Goal: Information Seeking & Learning: Compare options

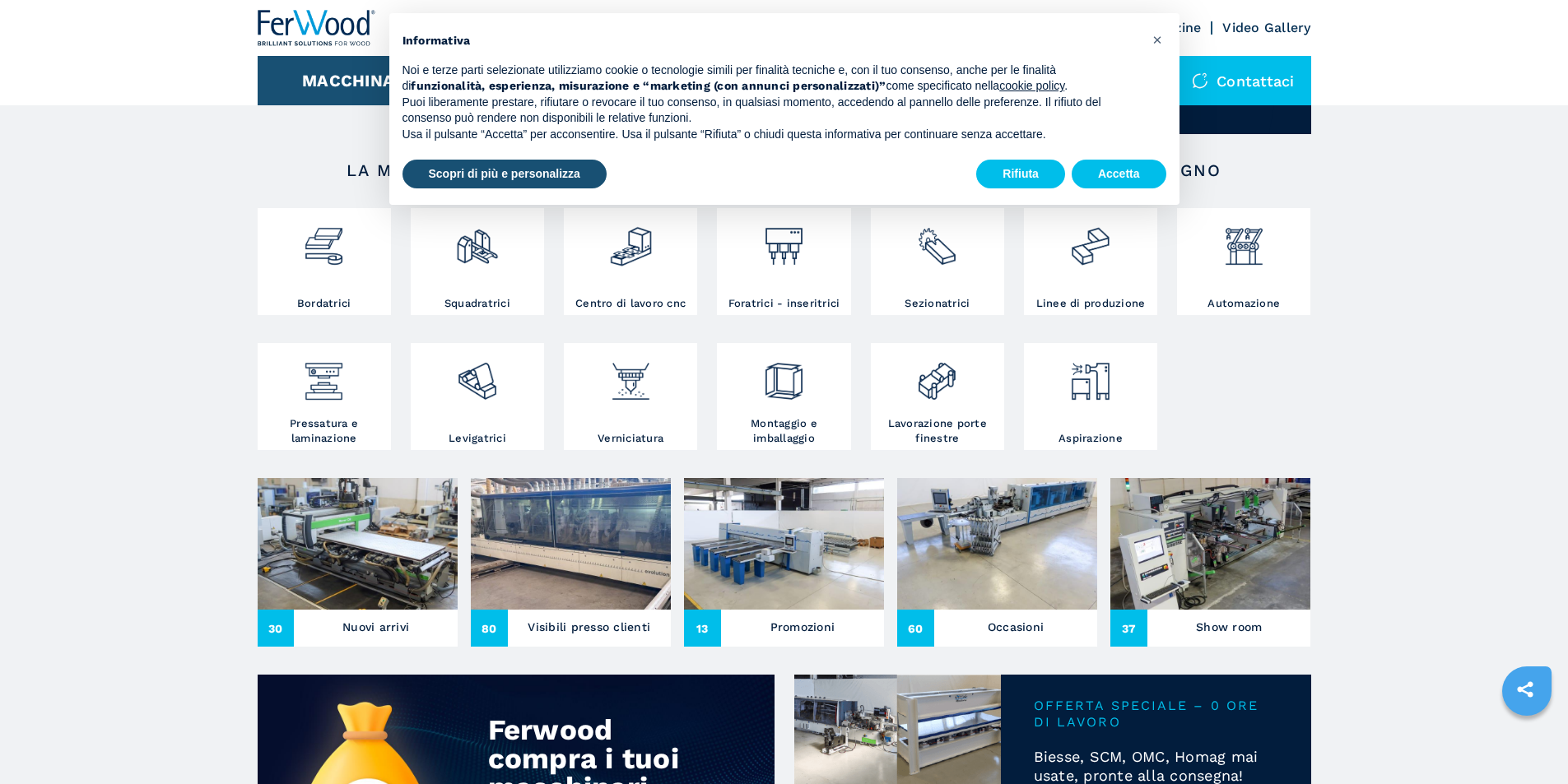
scroll to position [247, 0]
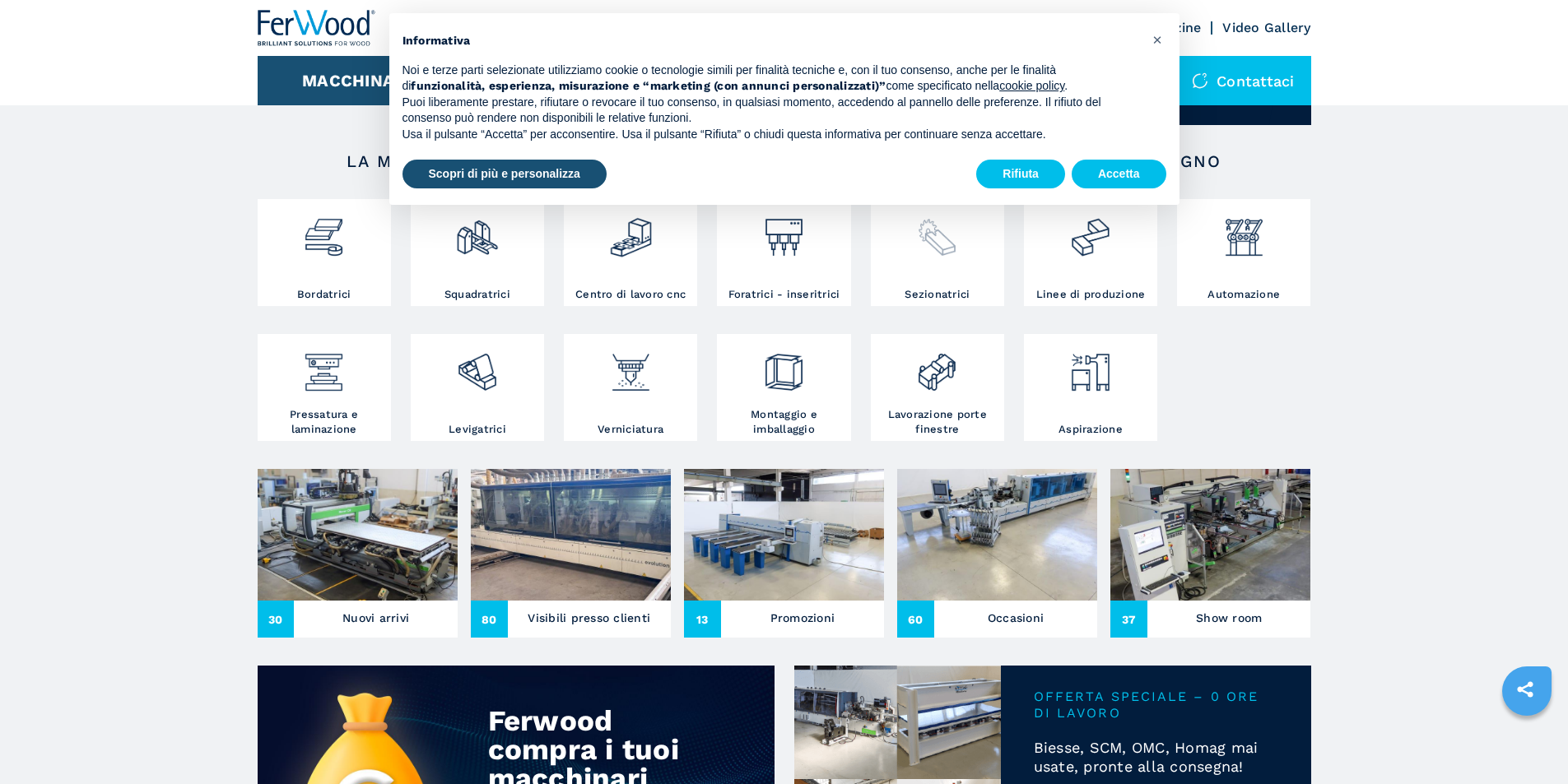
click at [942, 280] on div at bounding box center [937, 245] width 125 height 84
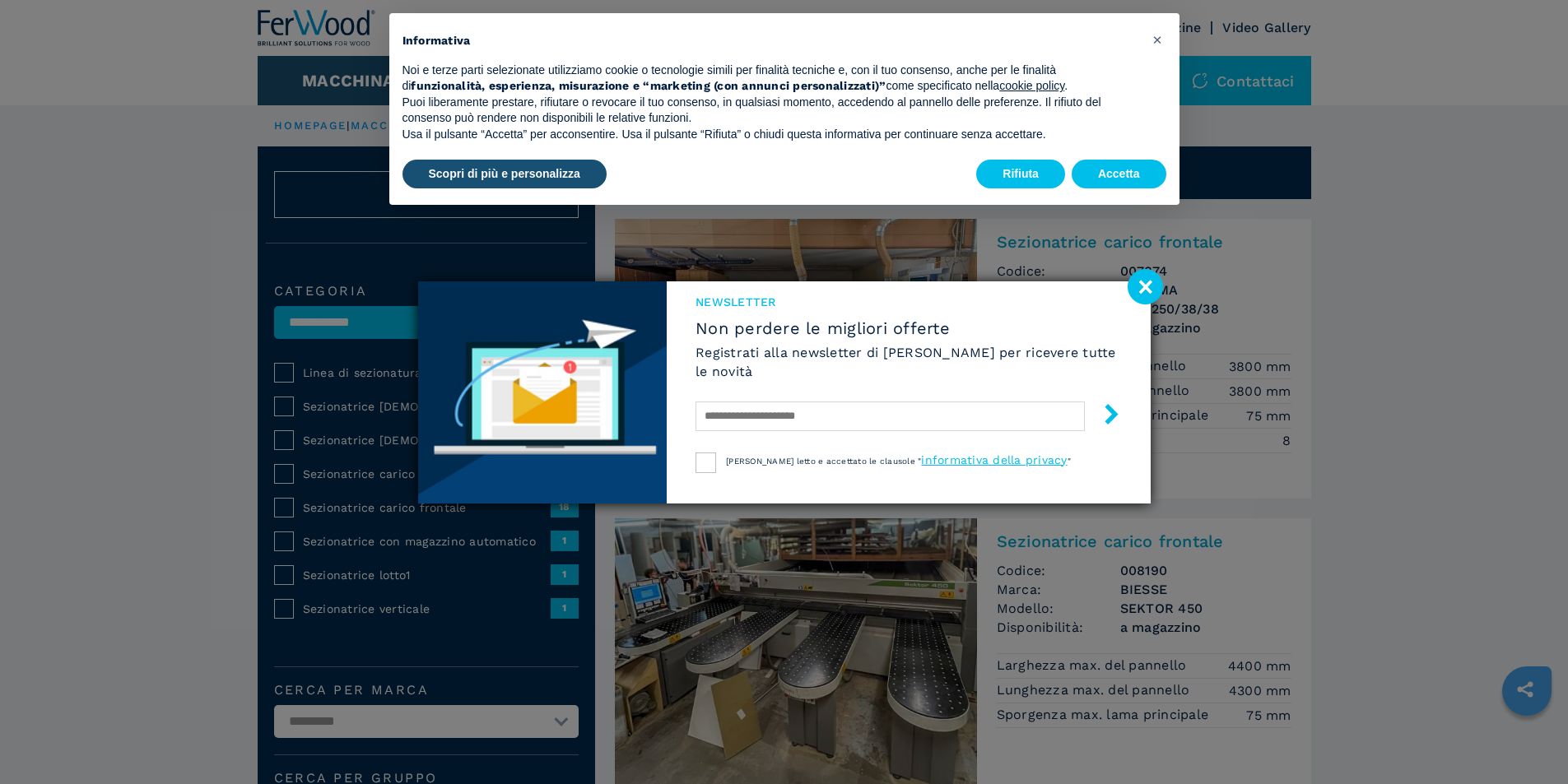
click at [1146, 284] on image at bounding box center [1145, 286] width 36 height 36
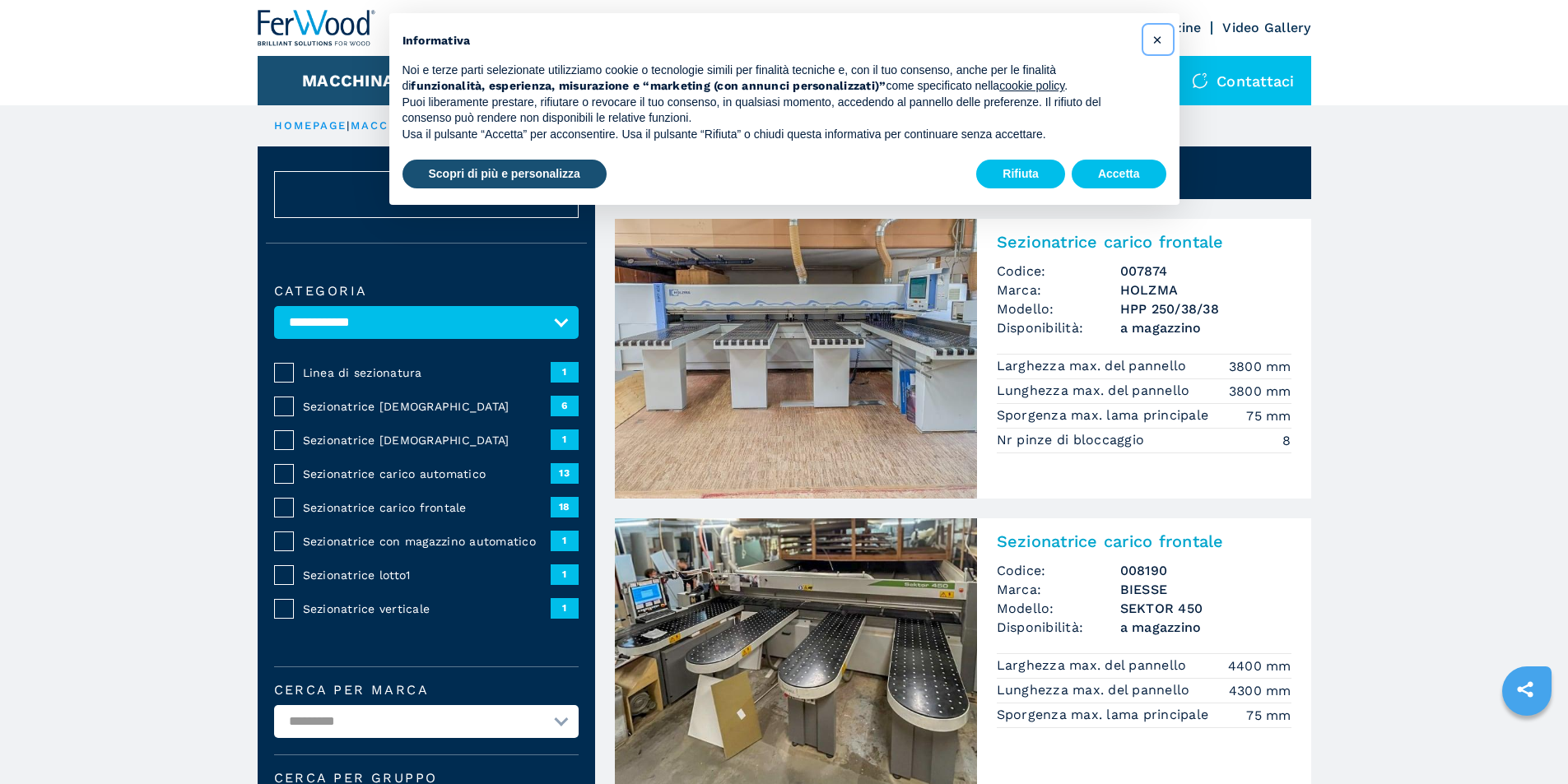
click at [1157, 35] on span "×" at bounding box center [1157, 40] width 10 height 20
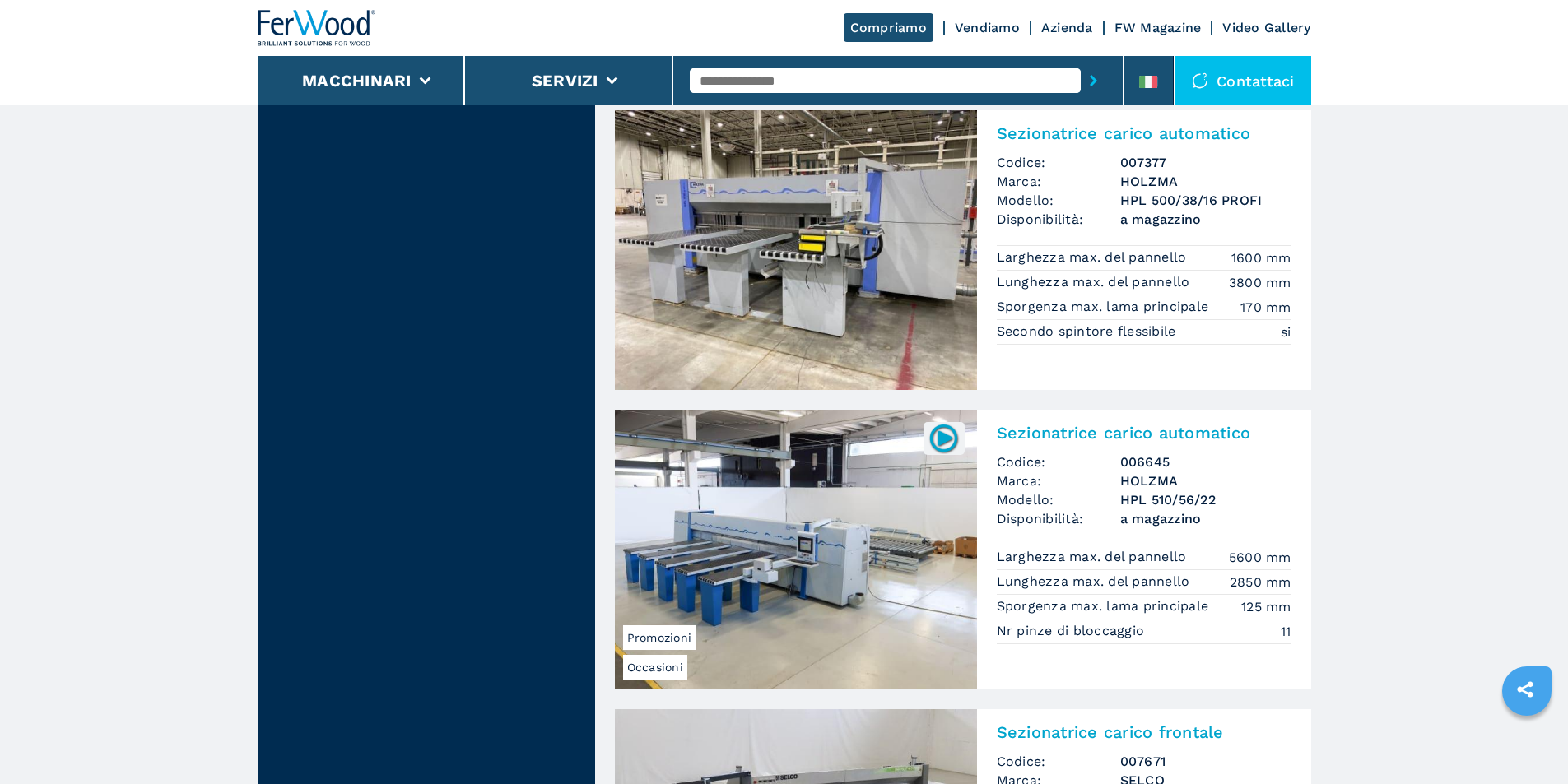
scroll to position [1893, 0]
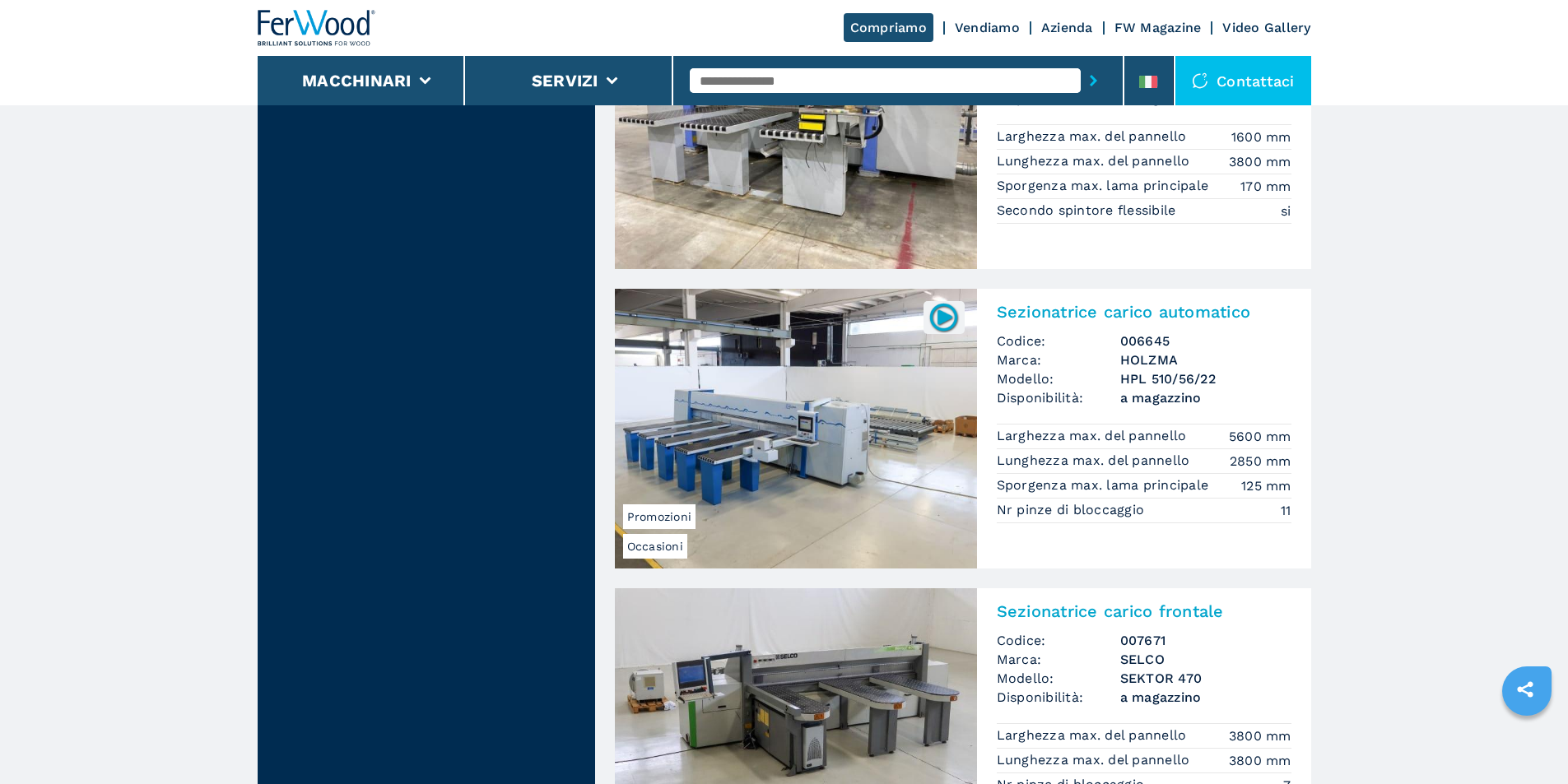
click at [780, 387] on img at bounding box center [795, 428] width 362 height 280
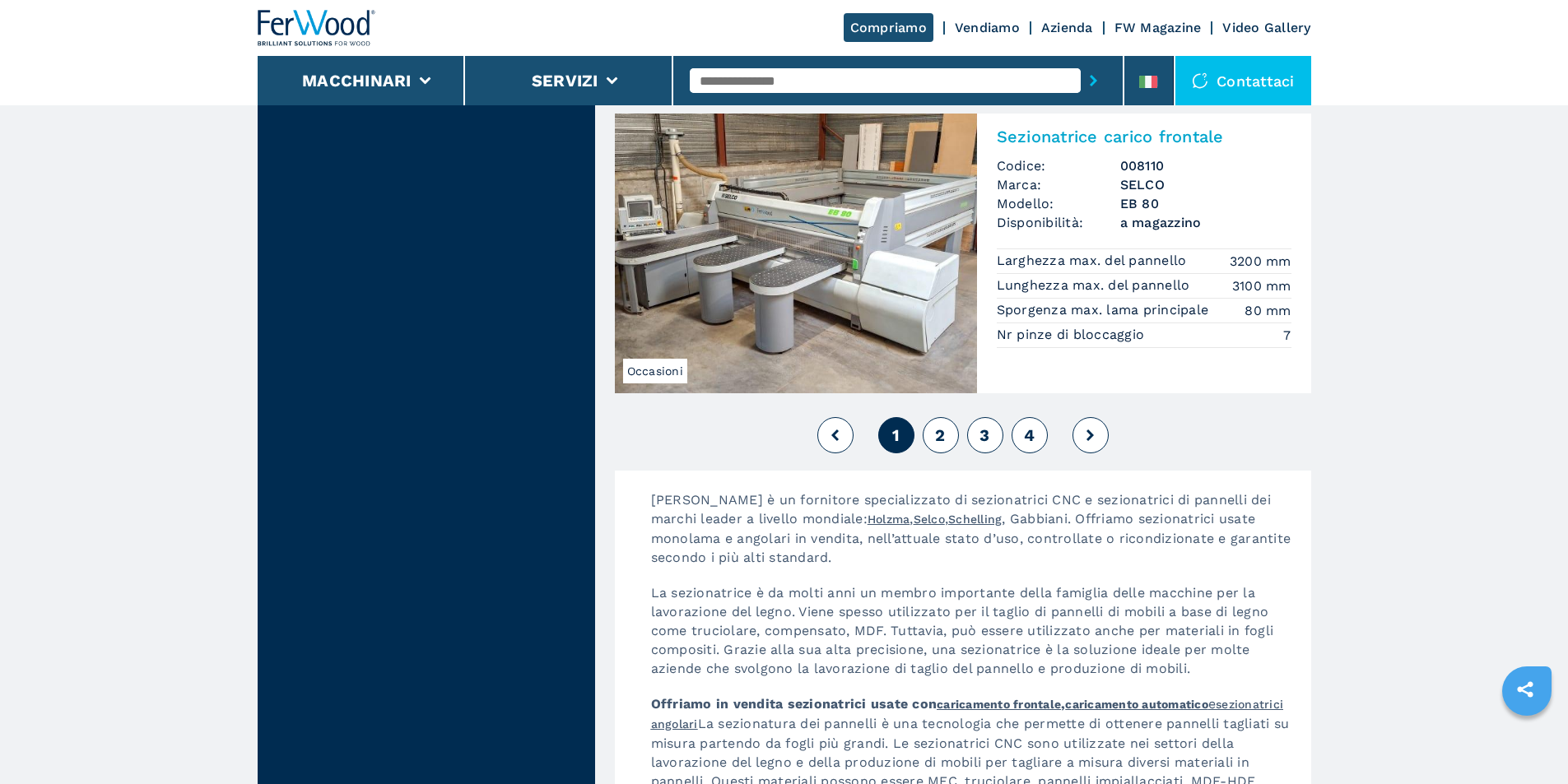
scroll to position [3622, 0]
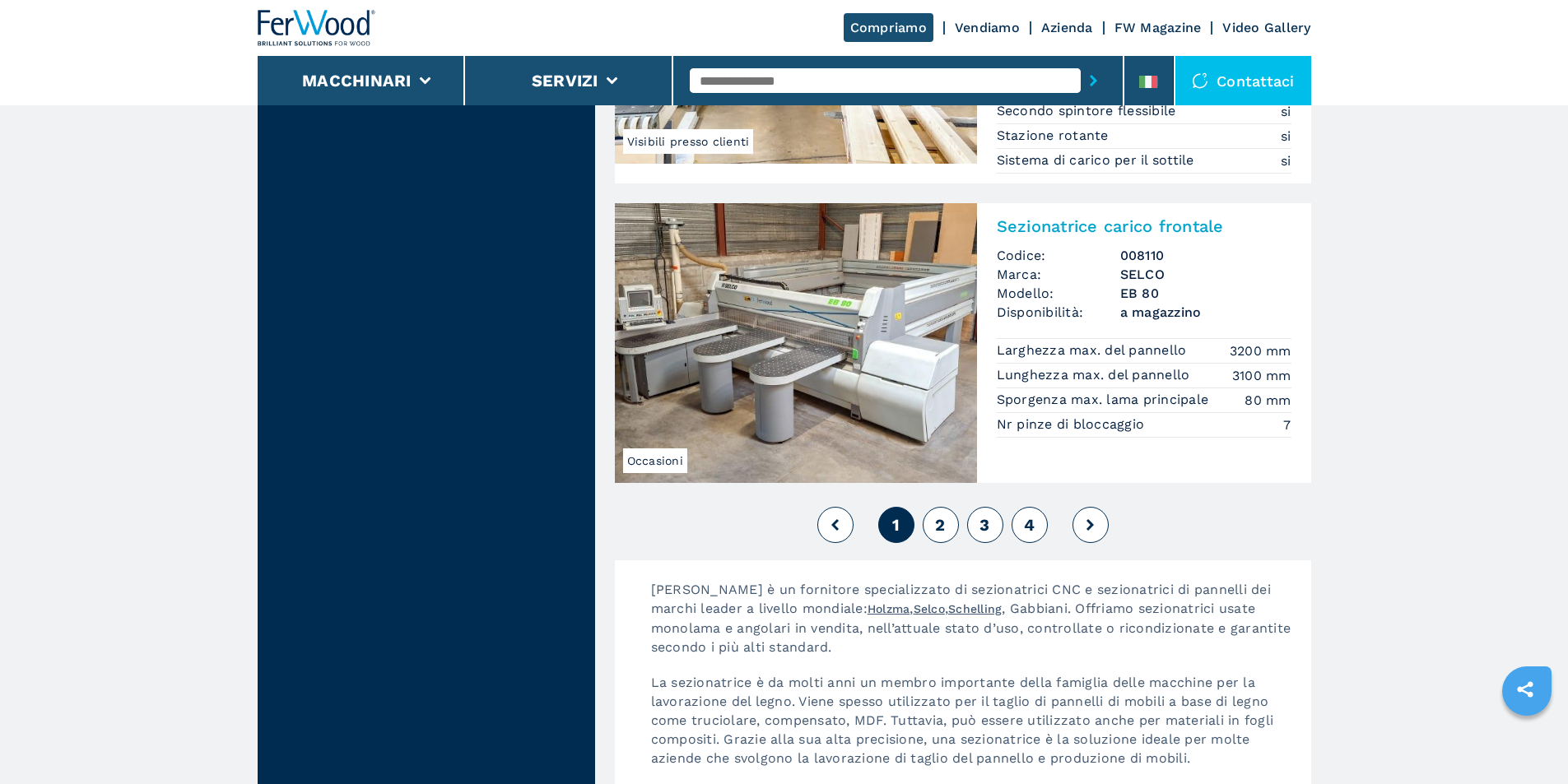
click at [936, 523] on span "2" at bounding box center [940, 525] width 10 height 20
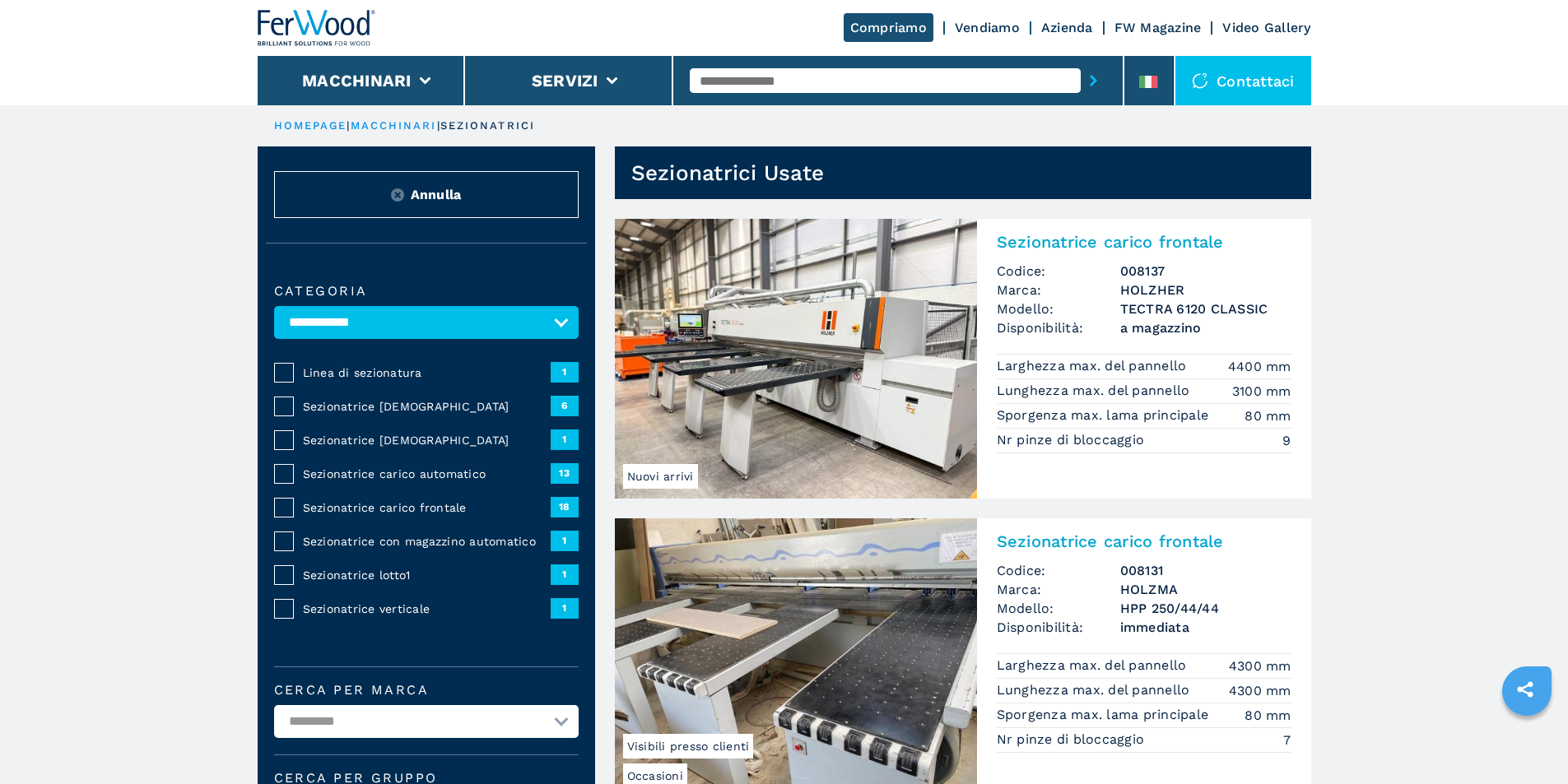
click at [776, 324] on img at bounding box center [795, 358] width 362 height 280
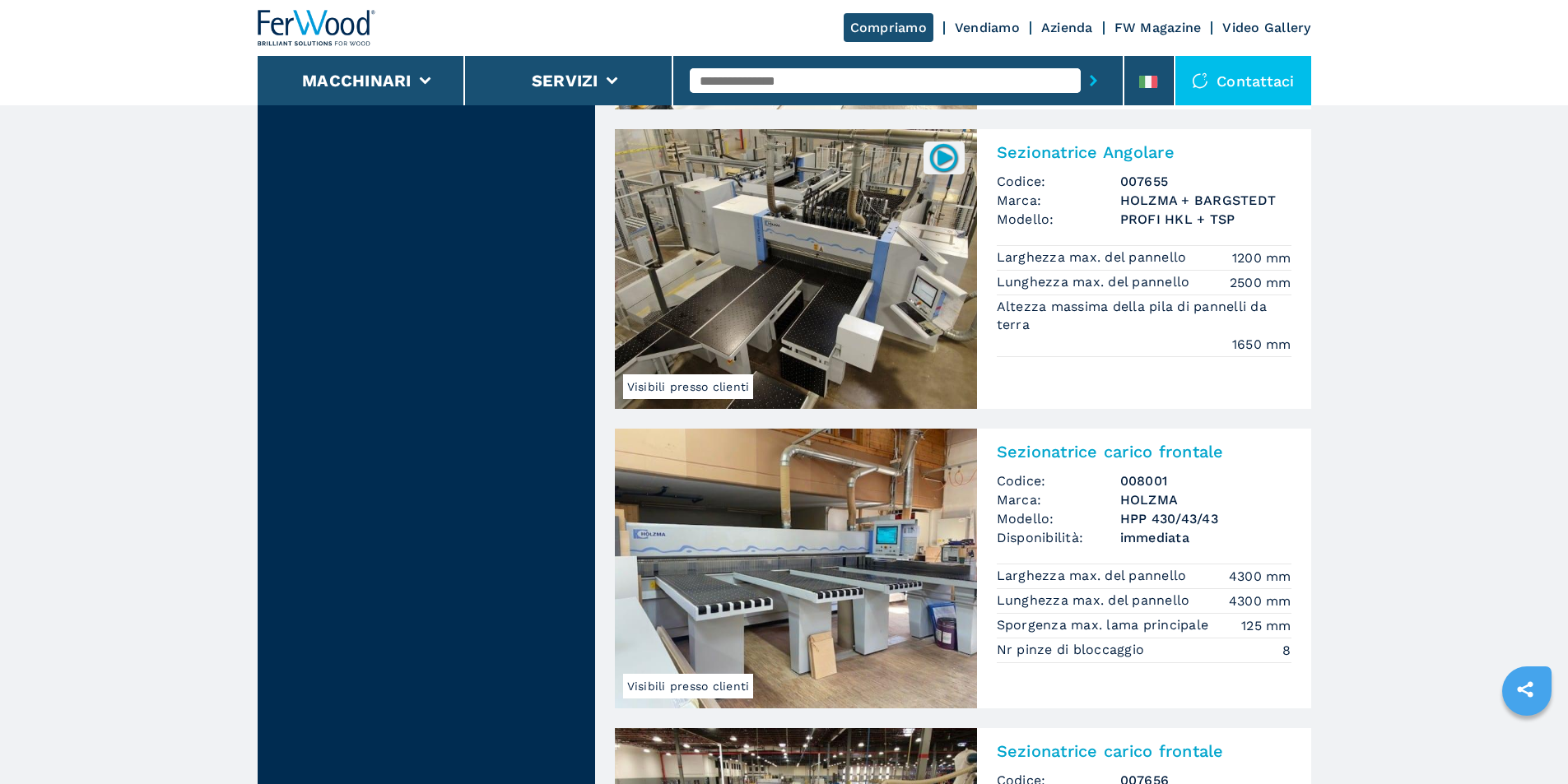
scroll to position [1728, 0]
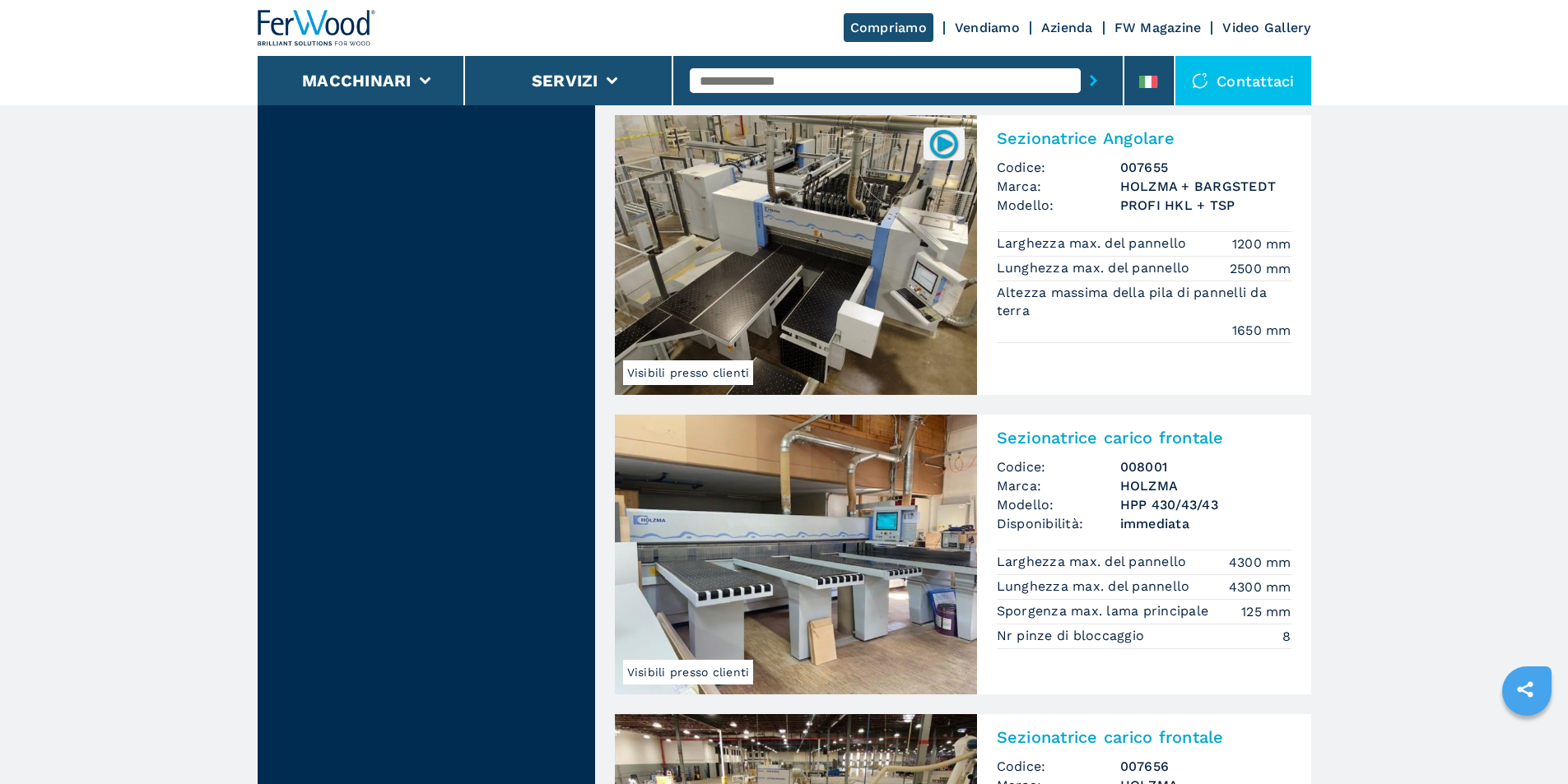
click at [770, 514] on img at bounding box center [795, 554] width 362 height 280
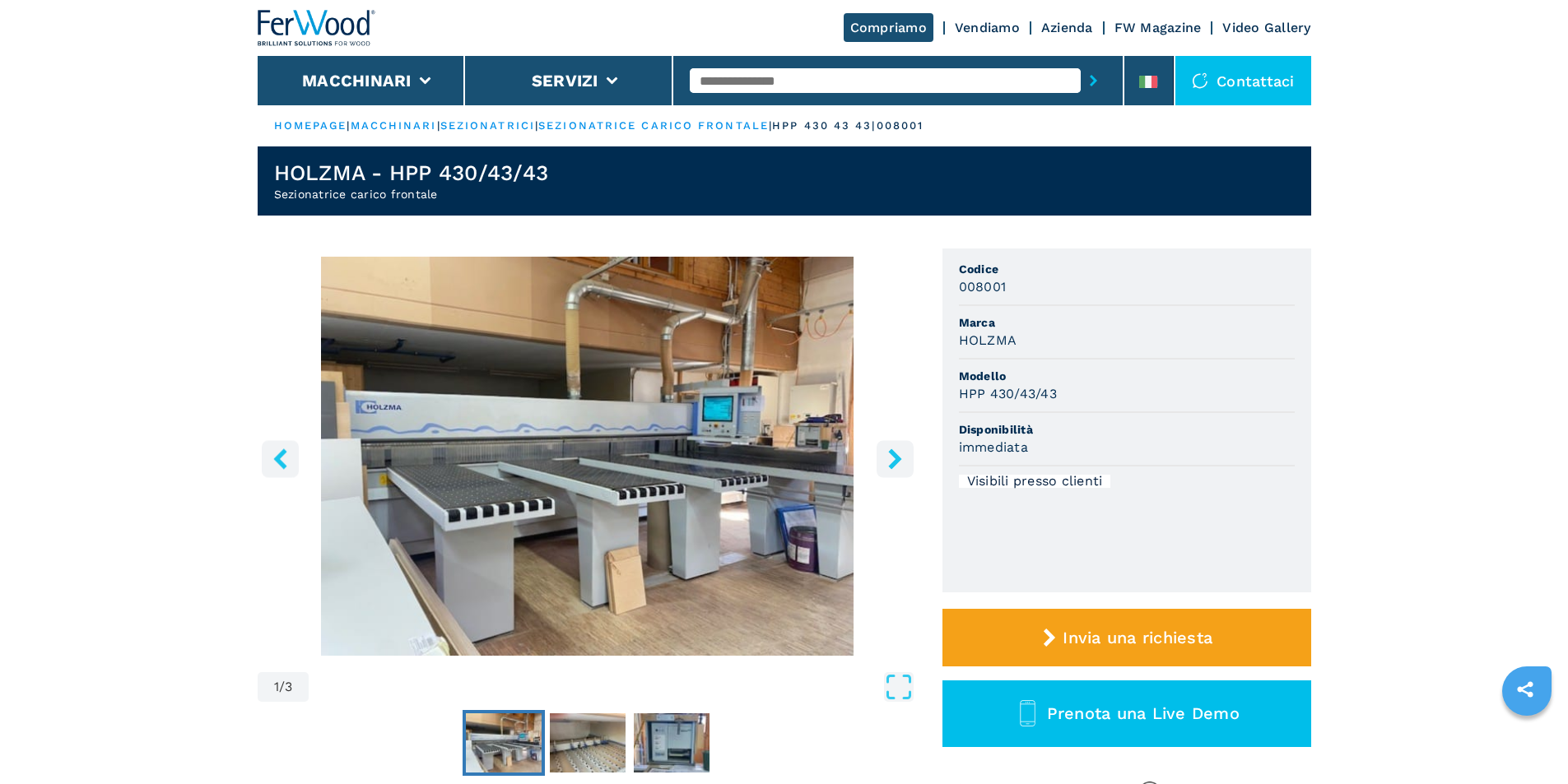
click at [894, 453] on icon "right-button" at bounding box center [894, 459] width 13 height 21
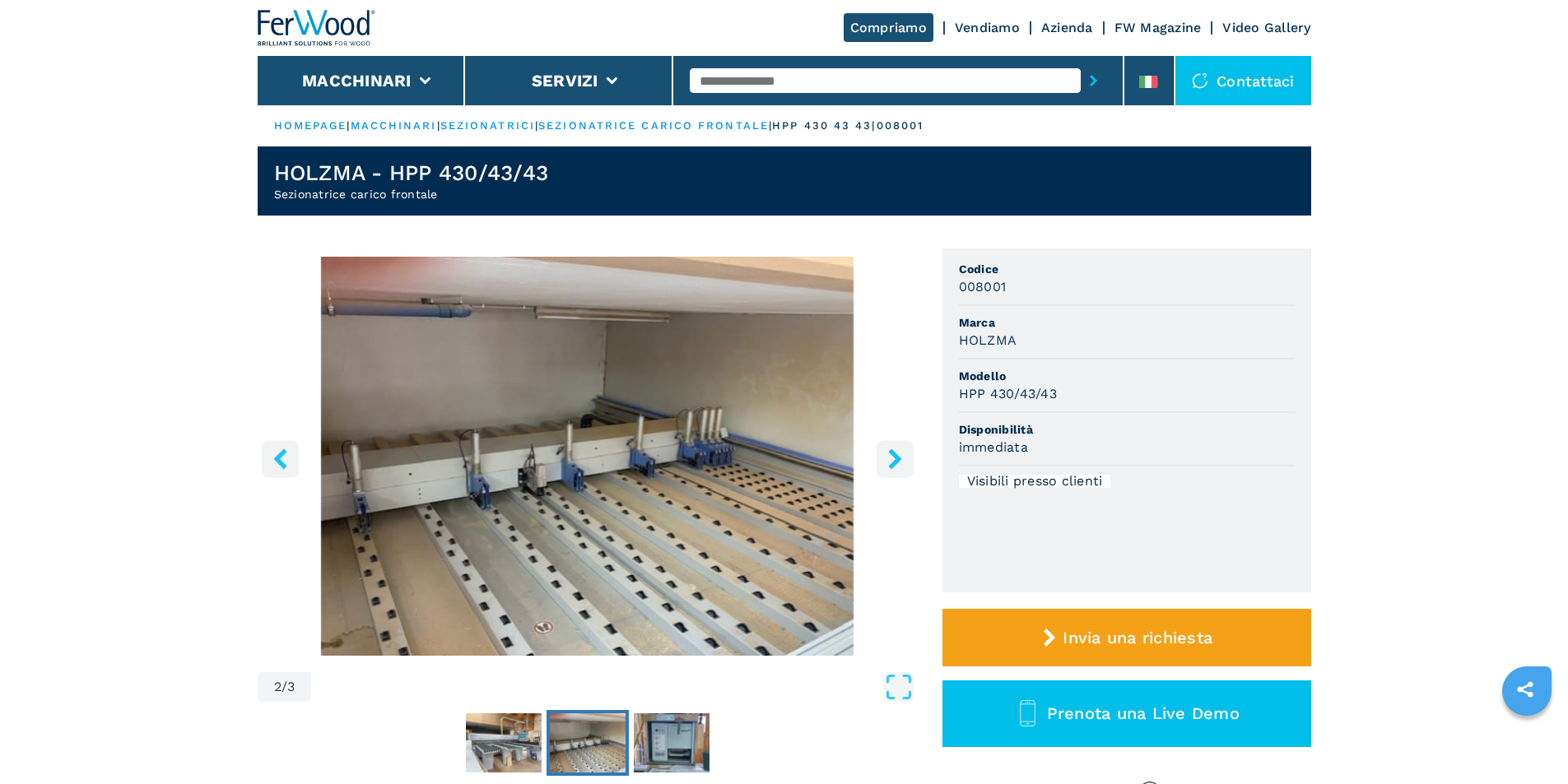
click at [894, 453] on icon "right-button" at bounding box center [894, 459] width 13 height 21
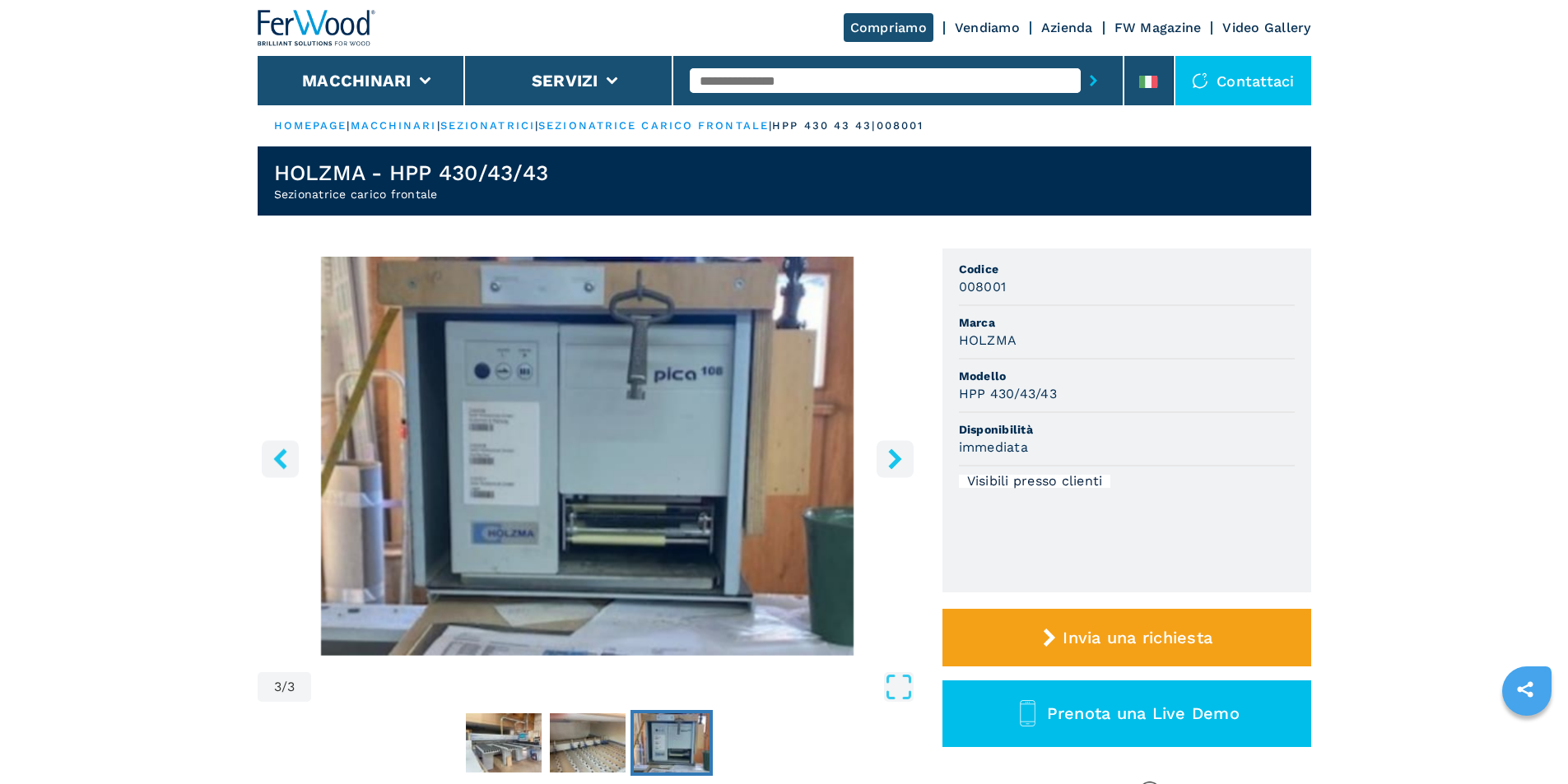
click at [894, 453] on icon "right-button" at bounding box center [894, 459] width 13 height 21
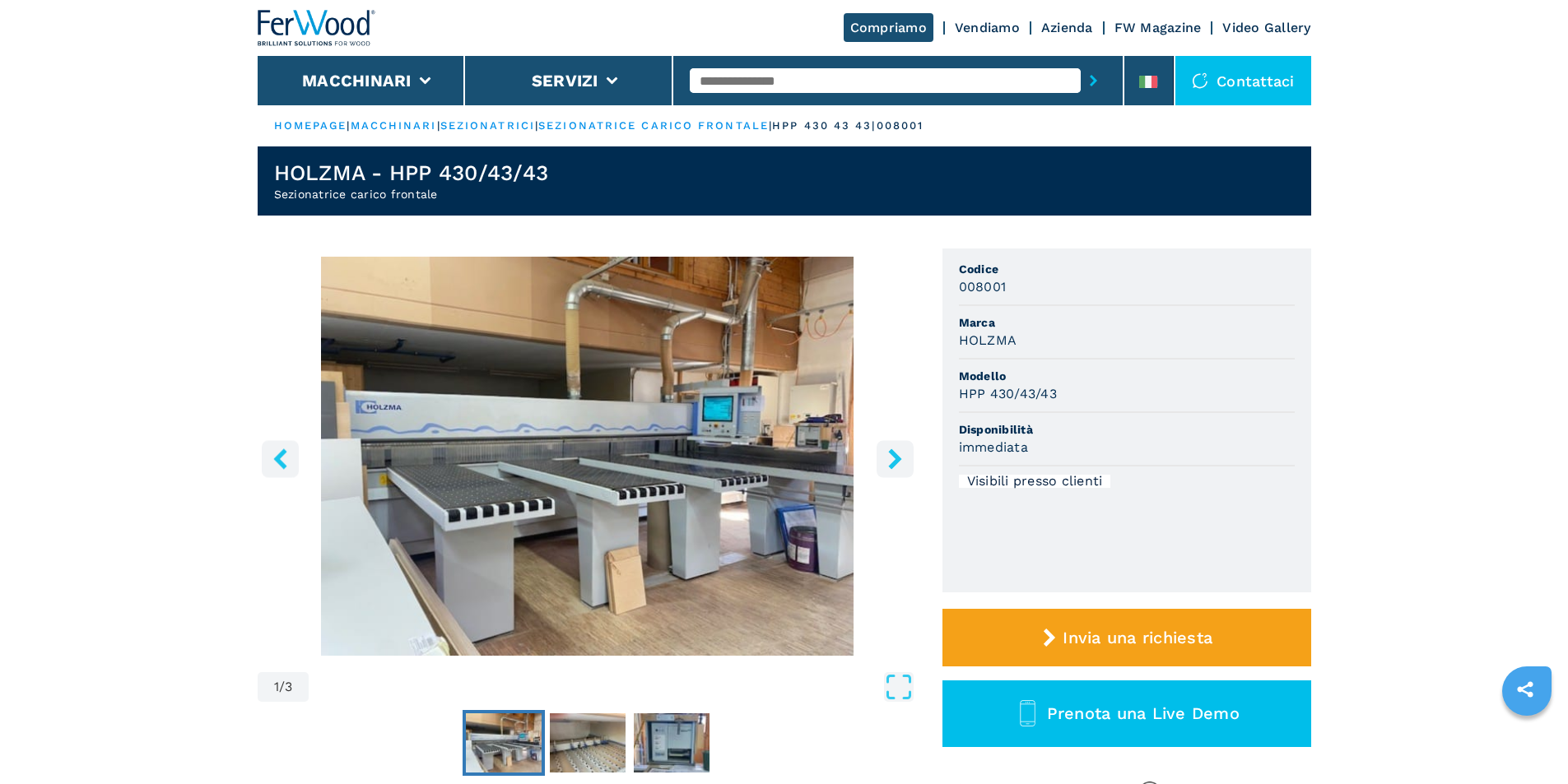
click at [894, 453] on icon "right-button" at bounding box center [894, 459] width 13 height 21
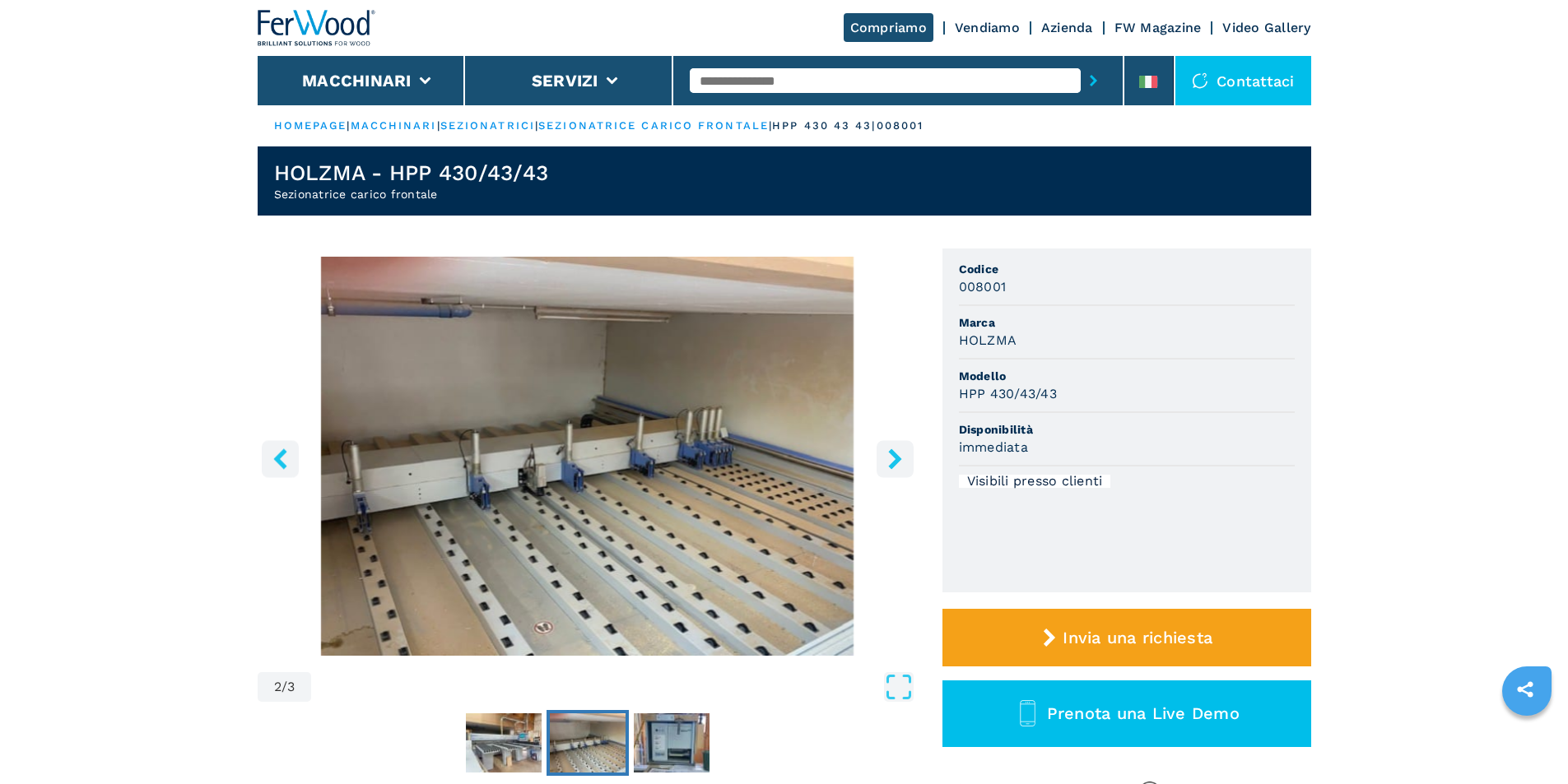
click at [894, 453] on icon "right-button" at bounding box center [894, 459] width 13 height 21
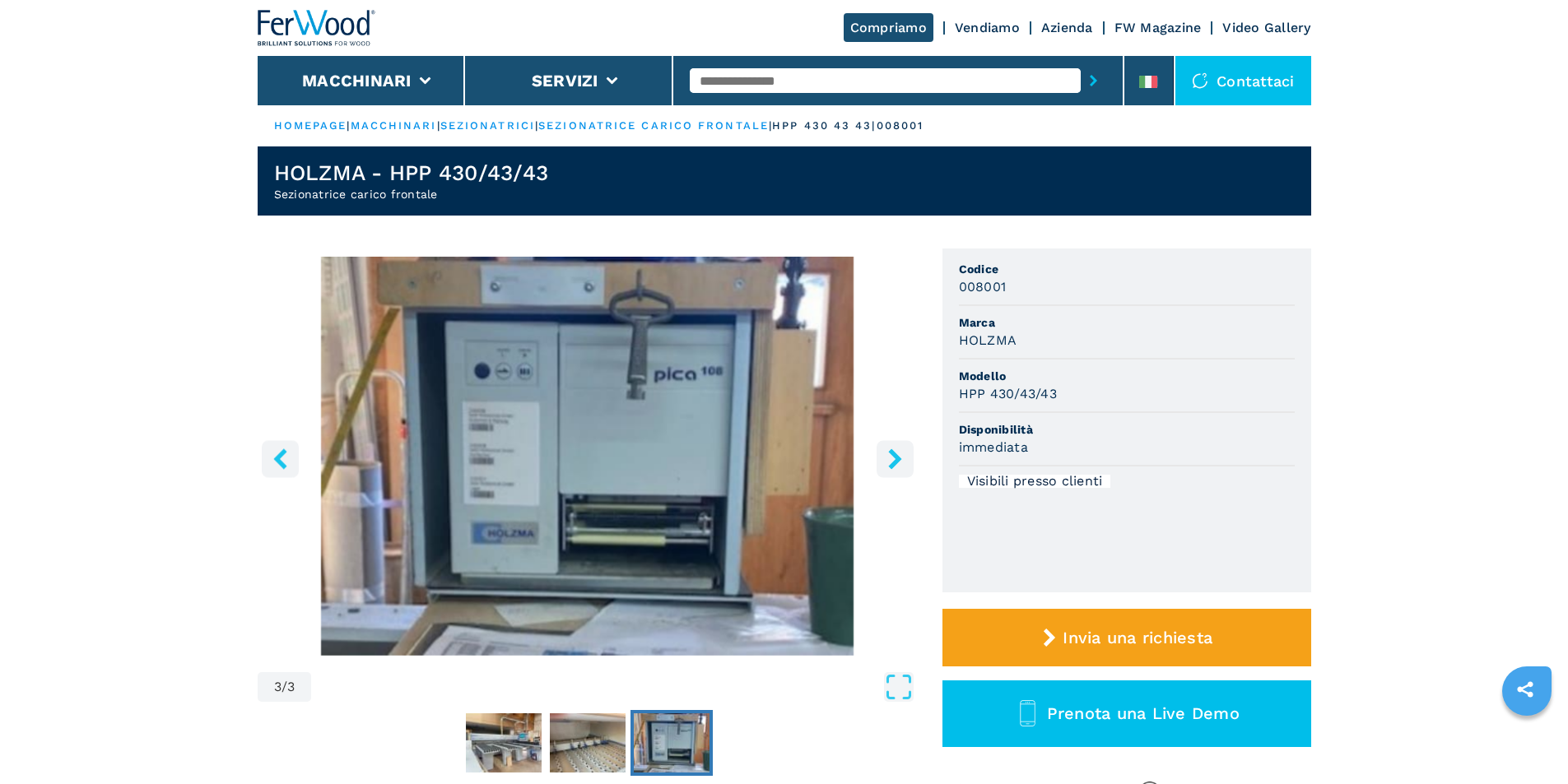
click at [894, 453] on icon "right-button" at bounding box center [894, 459] width 13 height 21
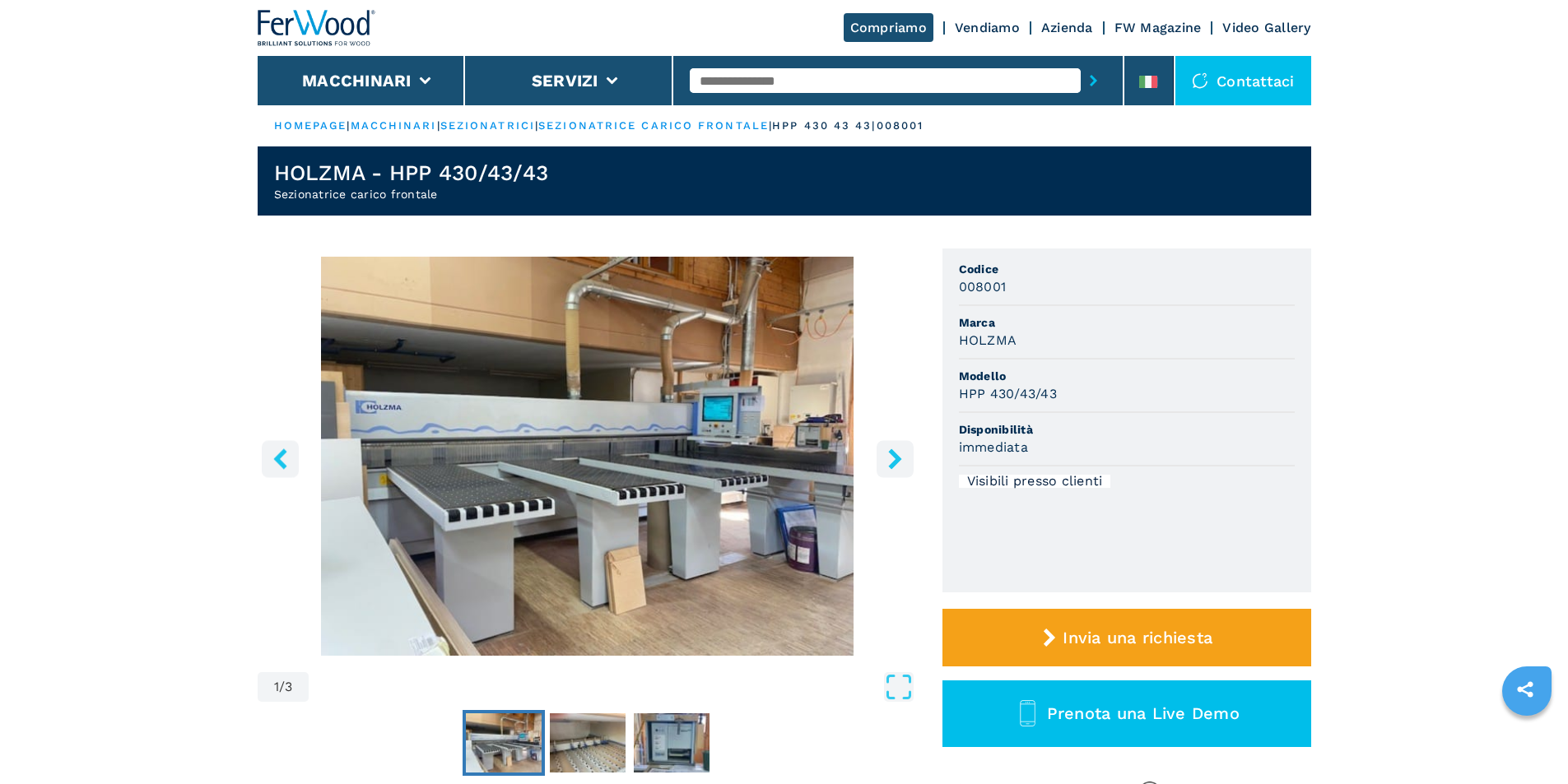
click at [894, 453] on icon "right-button" at bounding box center [894, 459] width 13 height 21
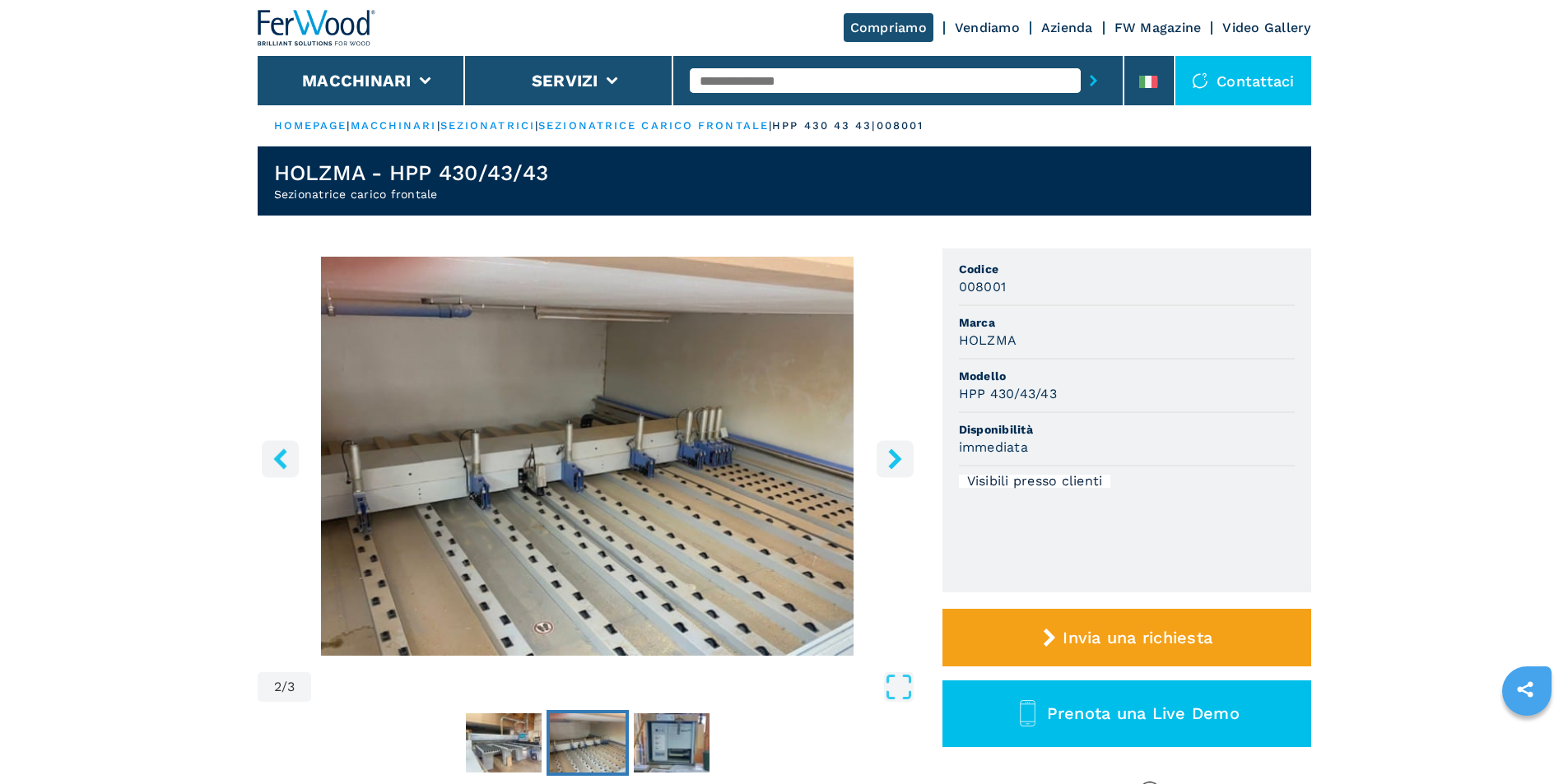
click at [894, 453] on icon "right-button" at bounding box center [894, 459] width 13 height 21
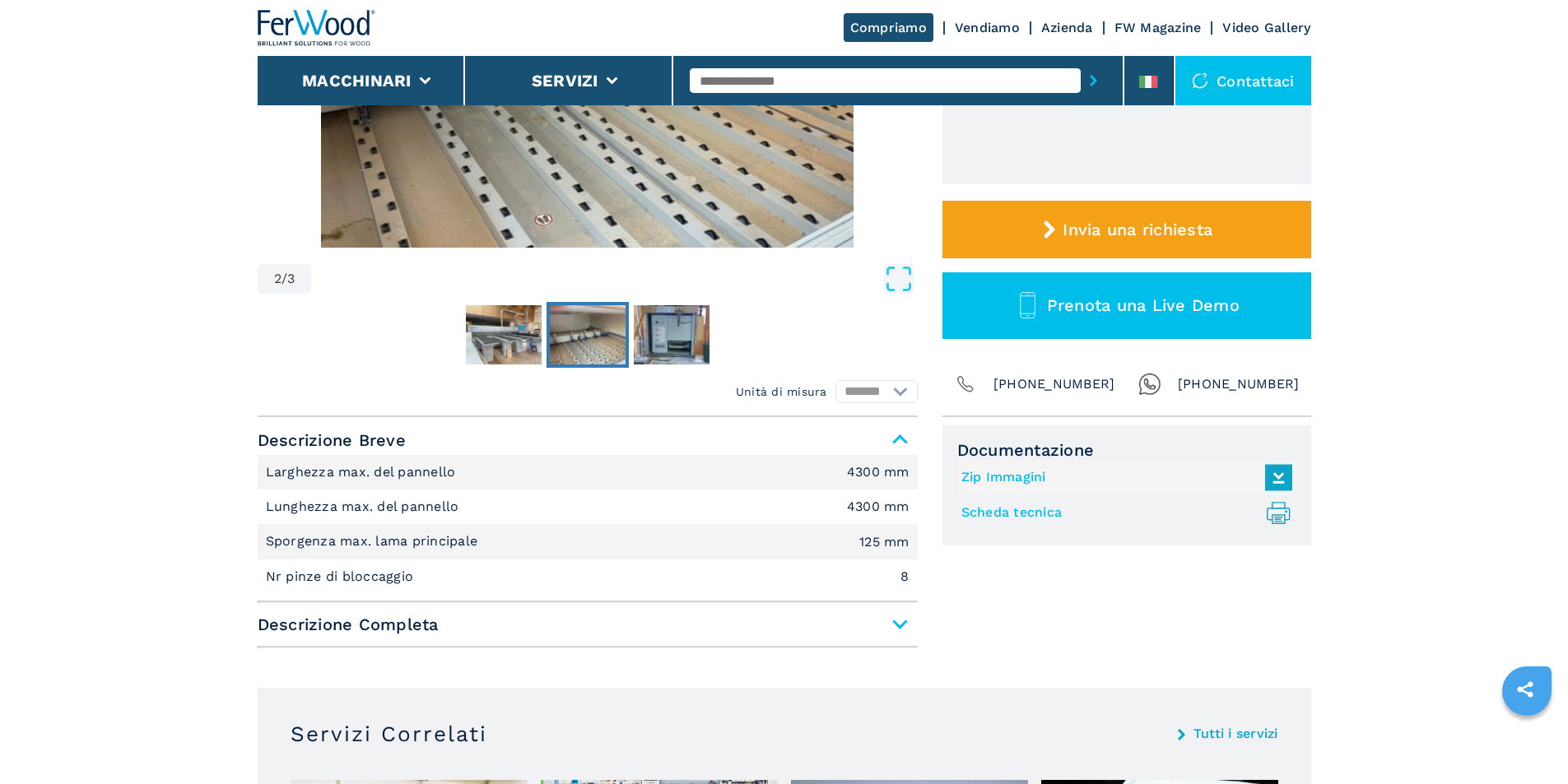
scroll to position [494, 0]
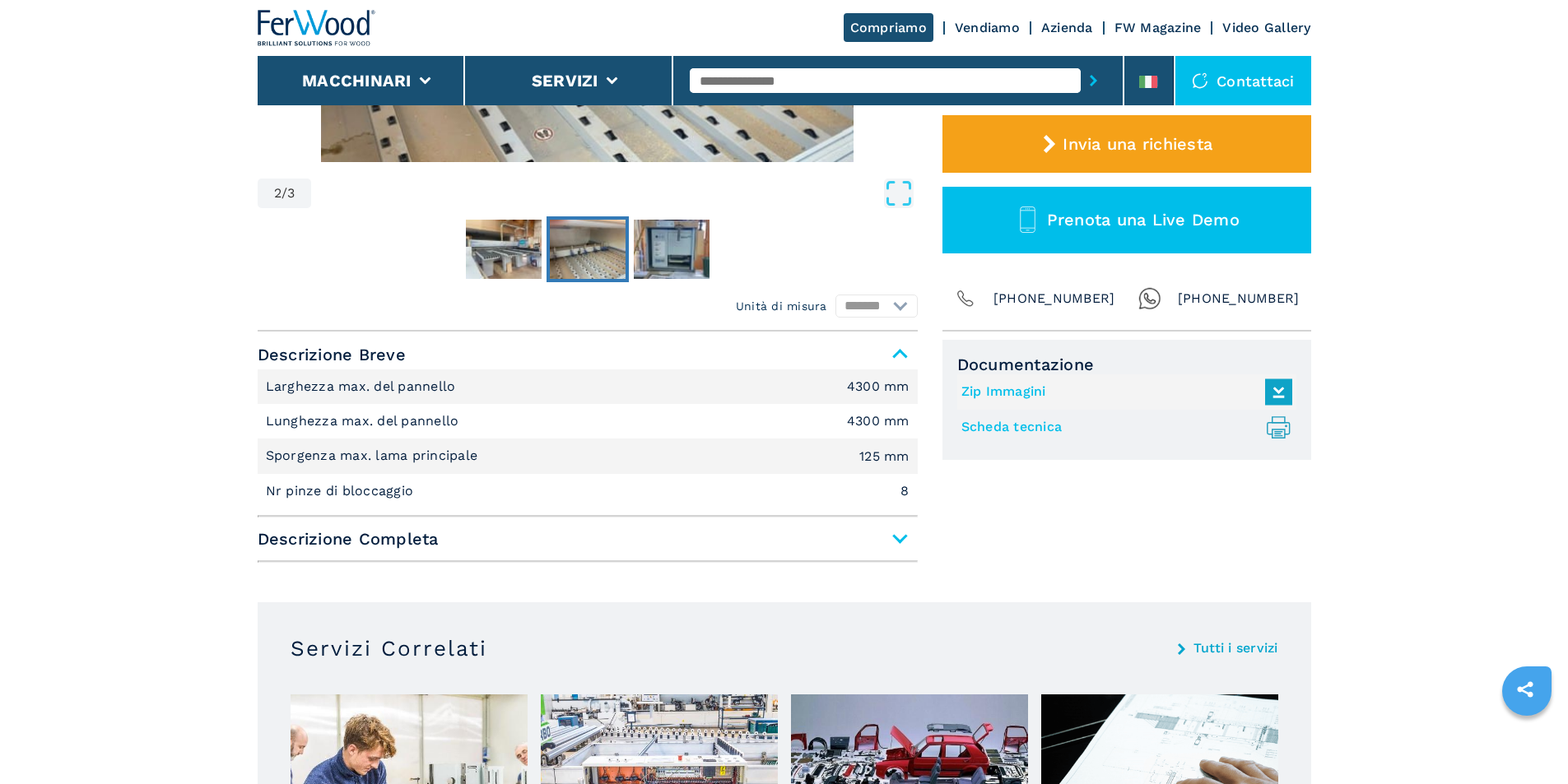
click at [895, 538] on span "Descrizione Completa" at bounding box center [588, 539] width 660 height 30
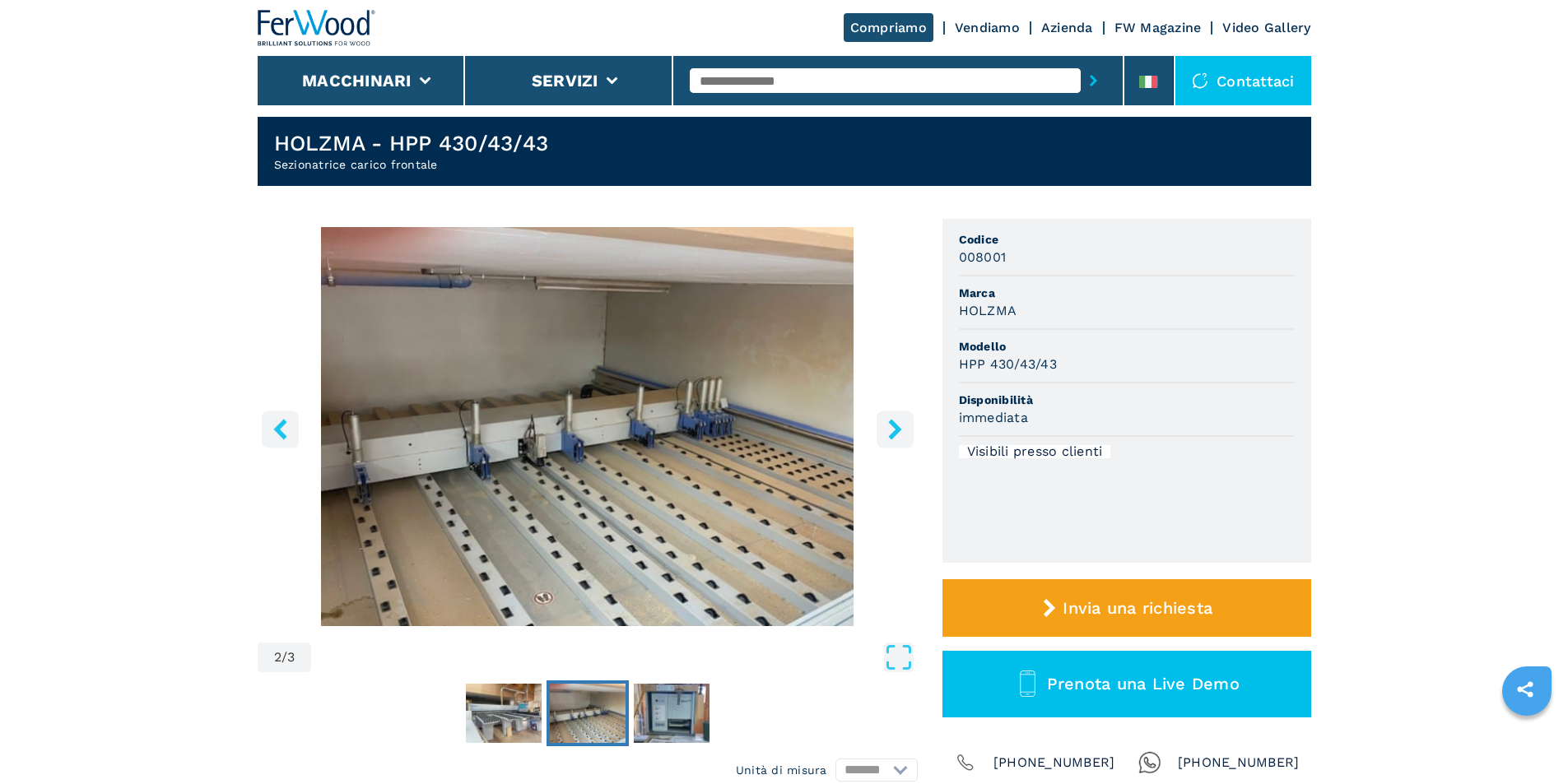
scroll to position [0, 0]
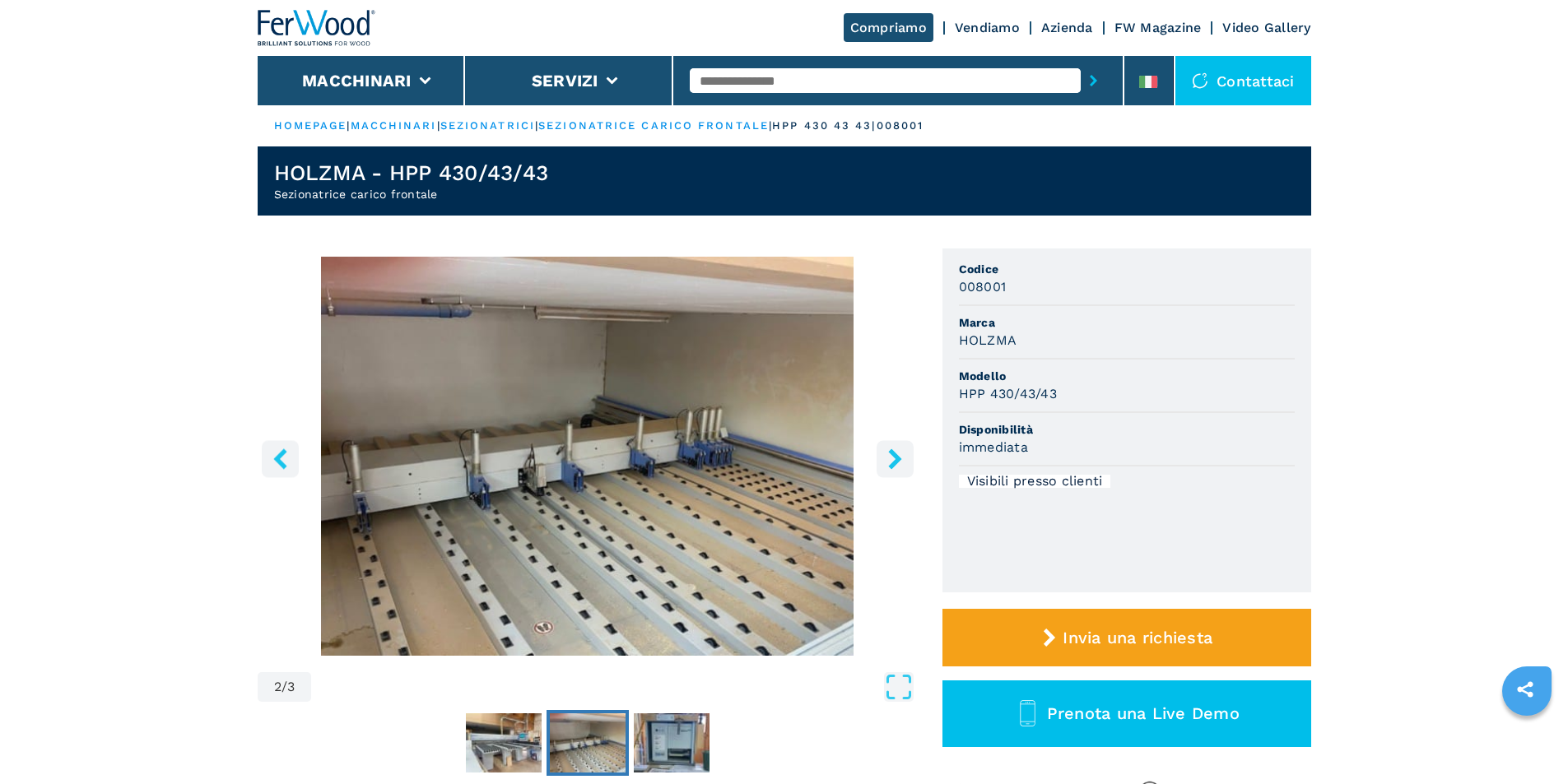
click at [892, 461] on icon "right-button" at bounding box center [895, 459] width 21 height 21
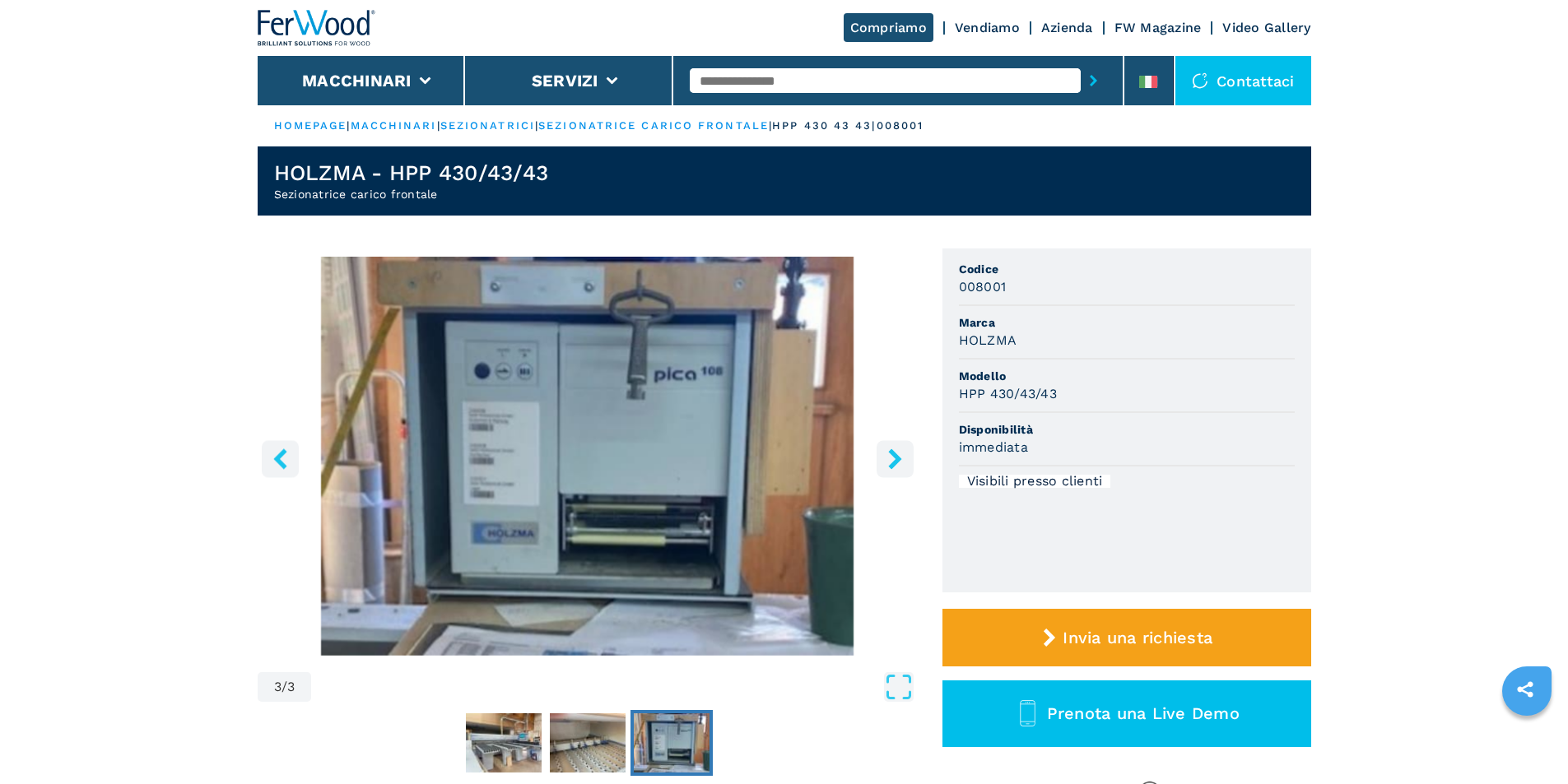
click at [892, 460] on icon "right-button" at bounding box center [895, 459] width 21 height 21
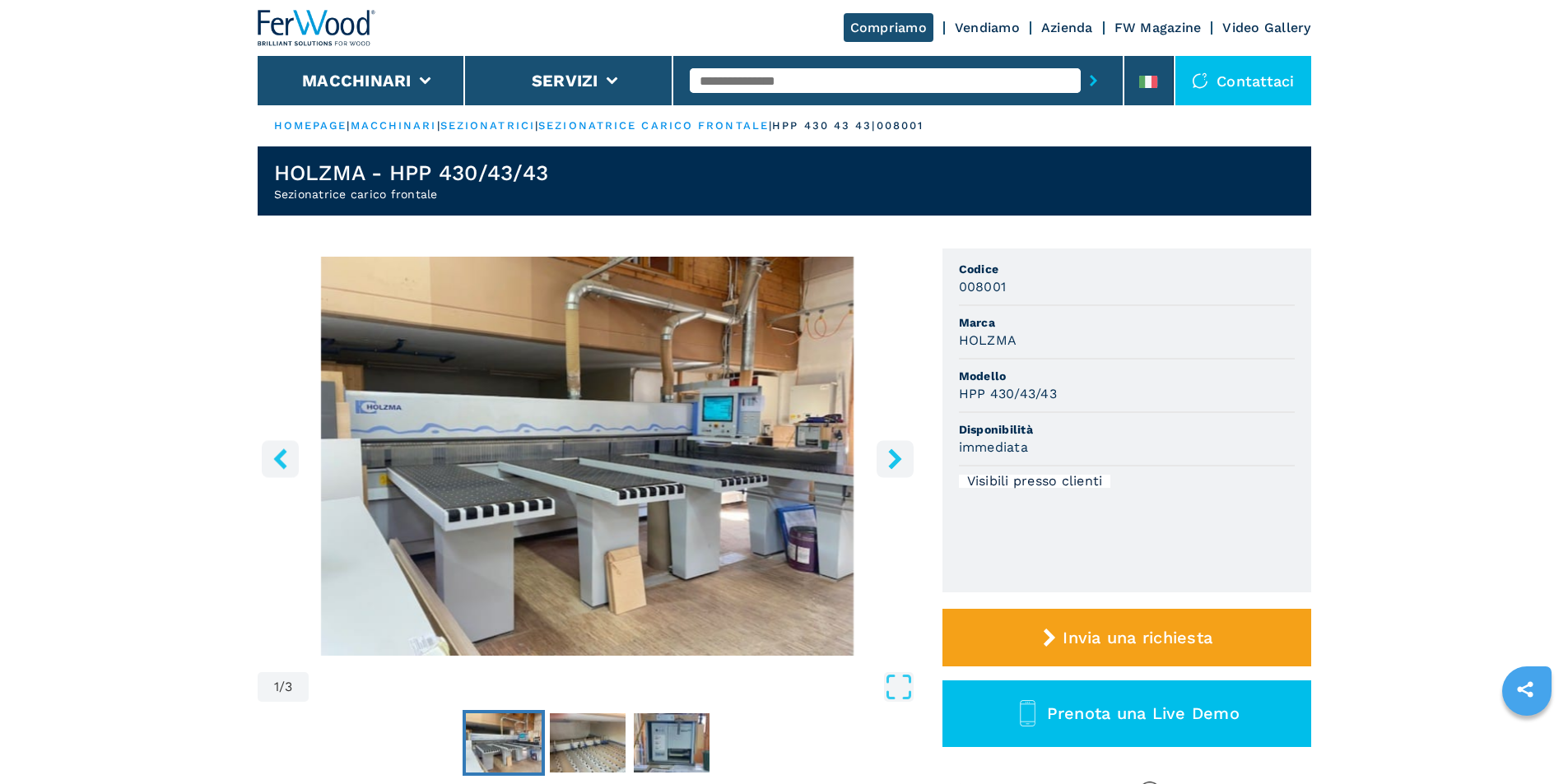
click at [892, 460] on icon "right-button" at bounding box center [895, 459] width 21 height 21
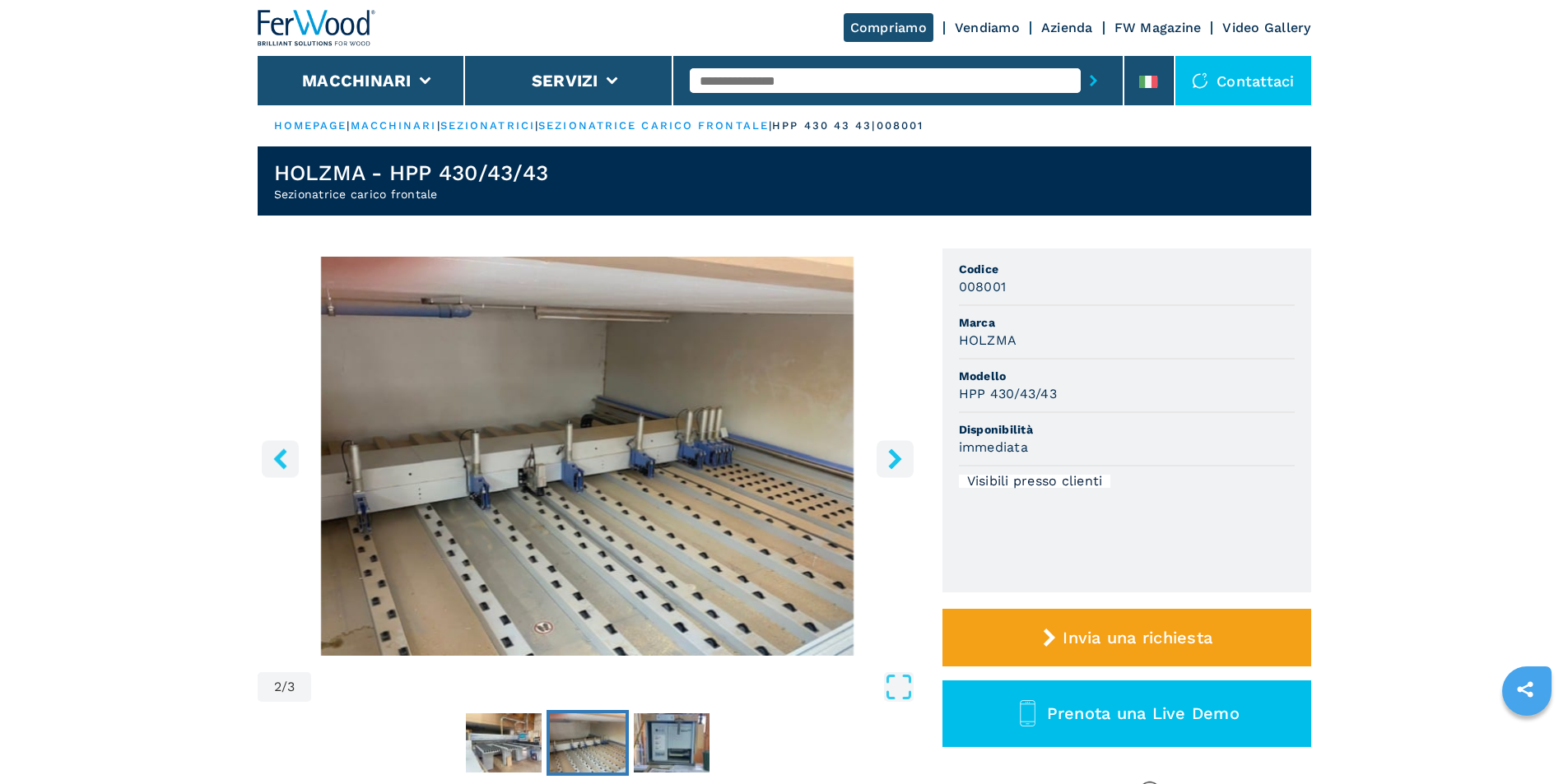
click at [892, 460] on icon "right-button" at bounding box center [895, 459] width 21 height 21
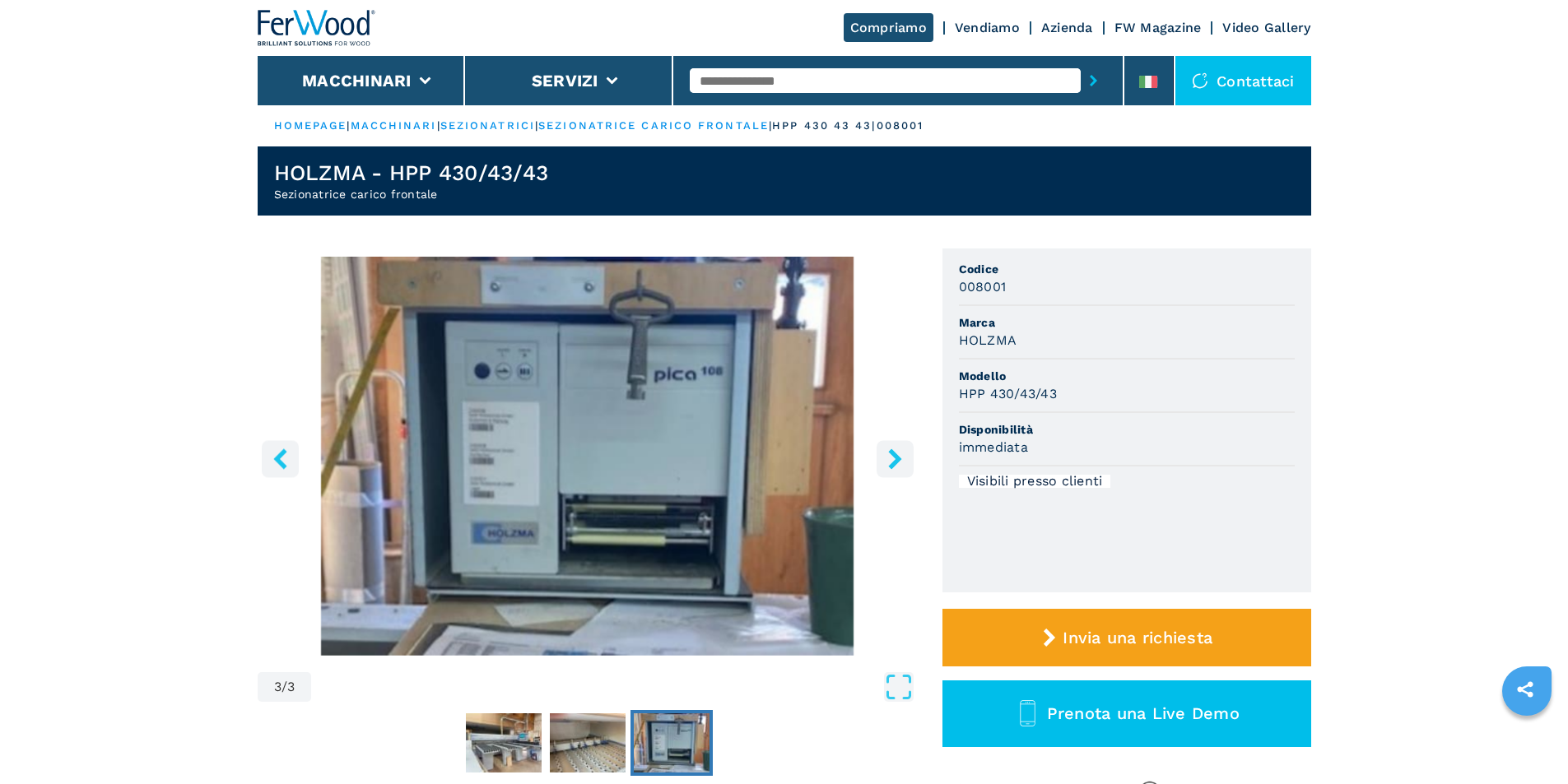
click at [892, 460] on icon "right-button" at bounding box center [895, 459] width 21 height 21
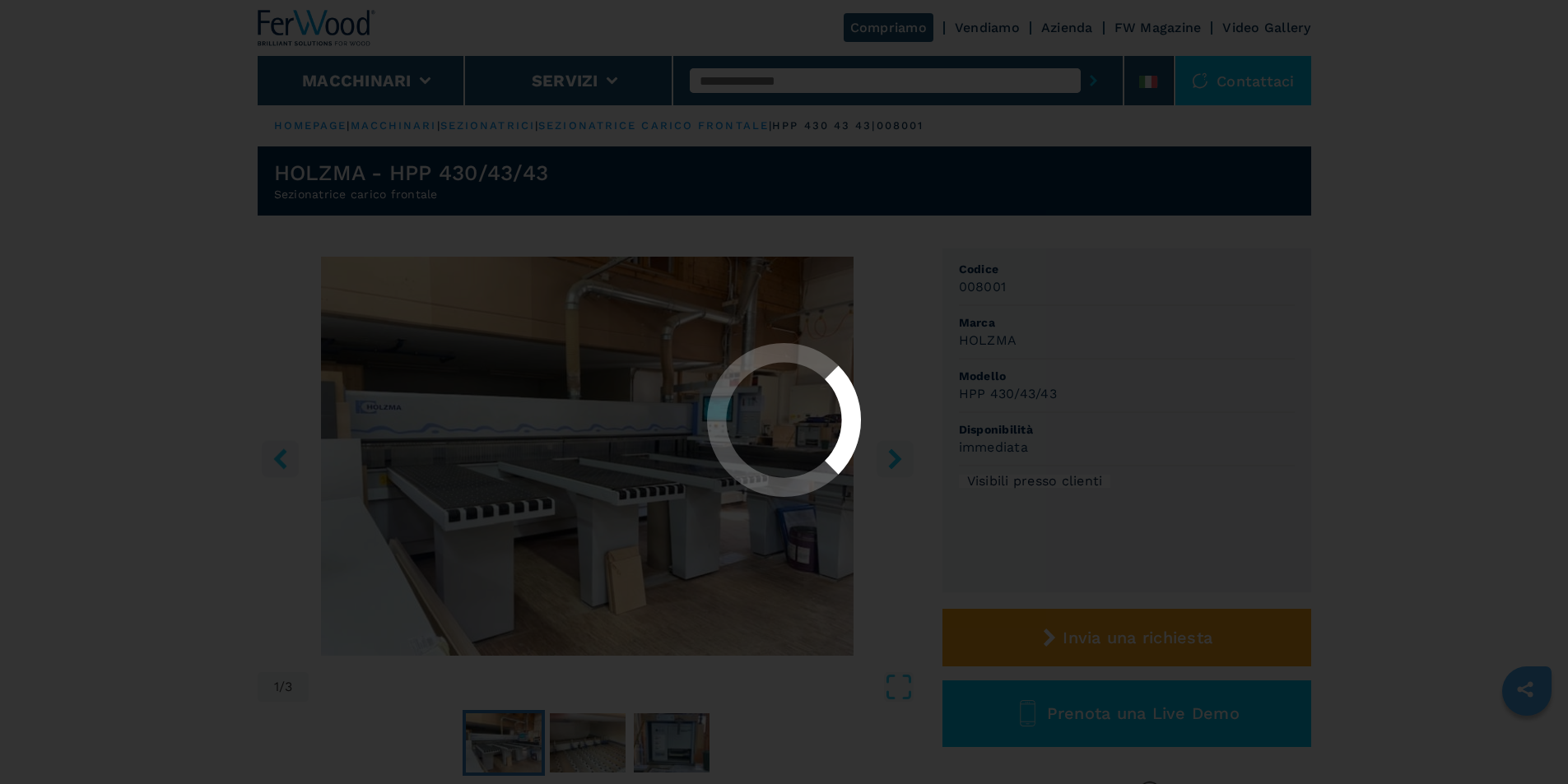
select select "**********"
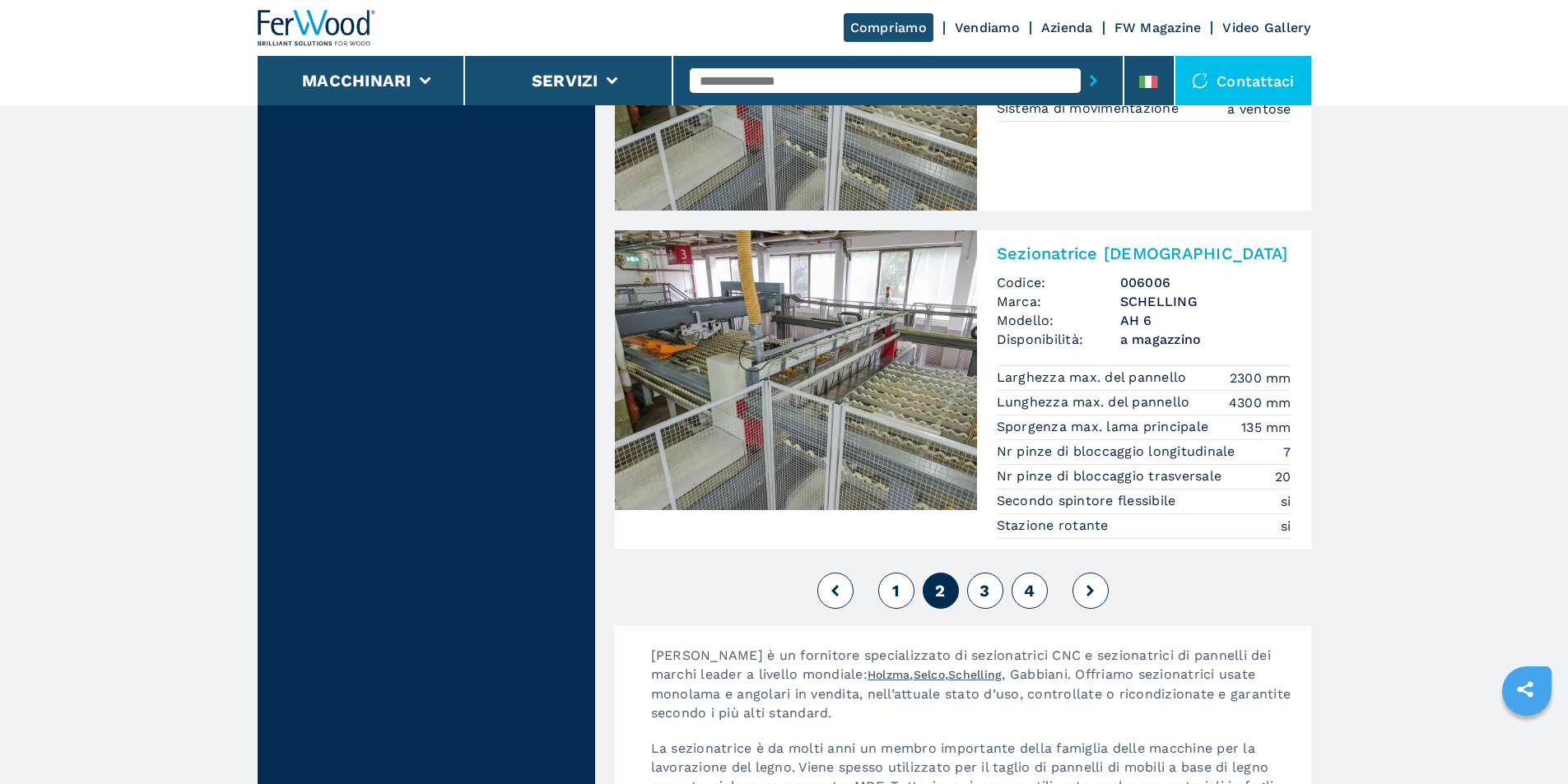
scroll to position [3622, 0]
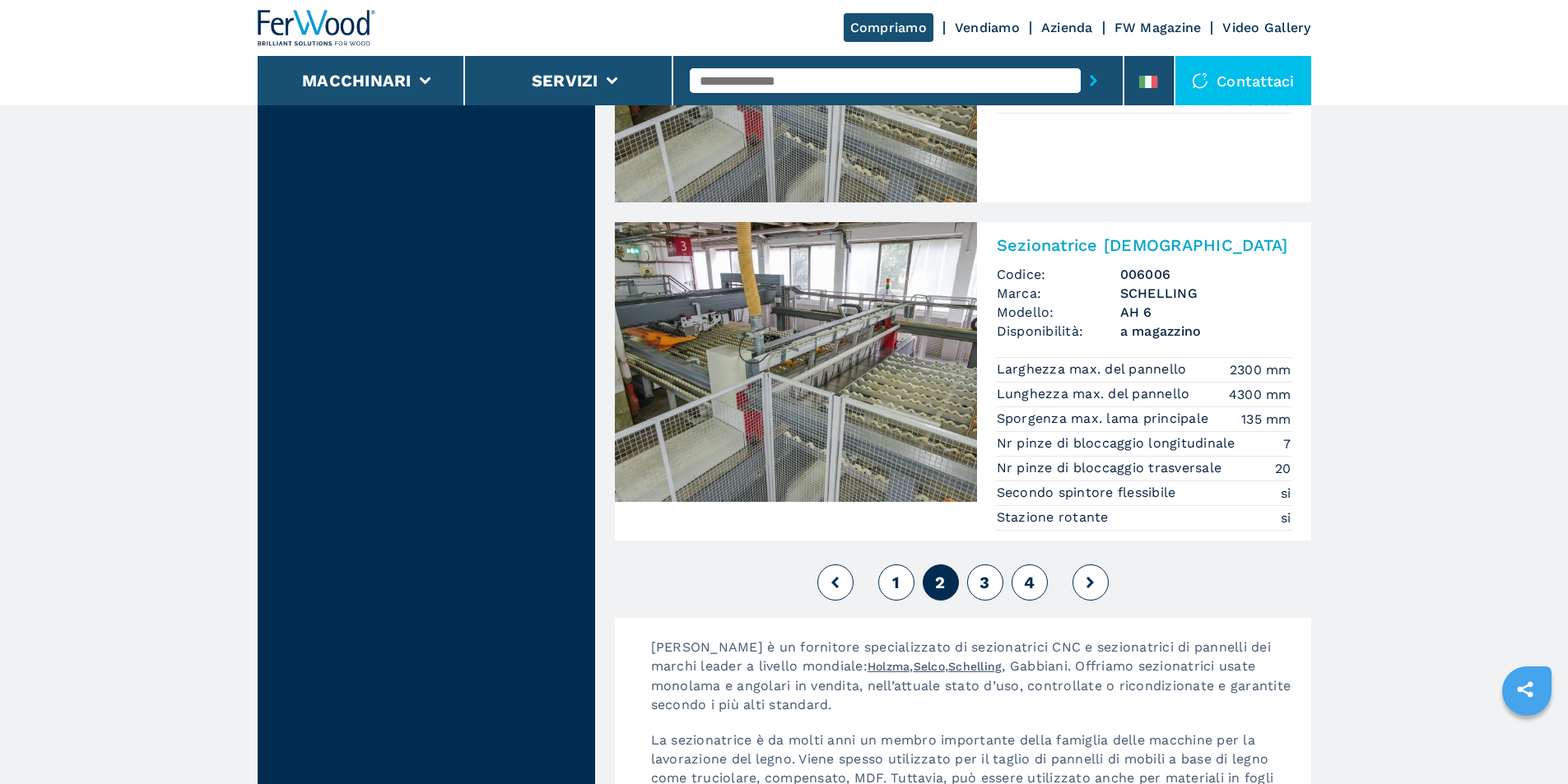
click at [983, 580] on span "3" at bounding box center [984, 583] width 10 height 20
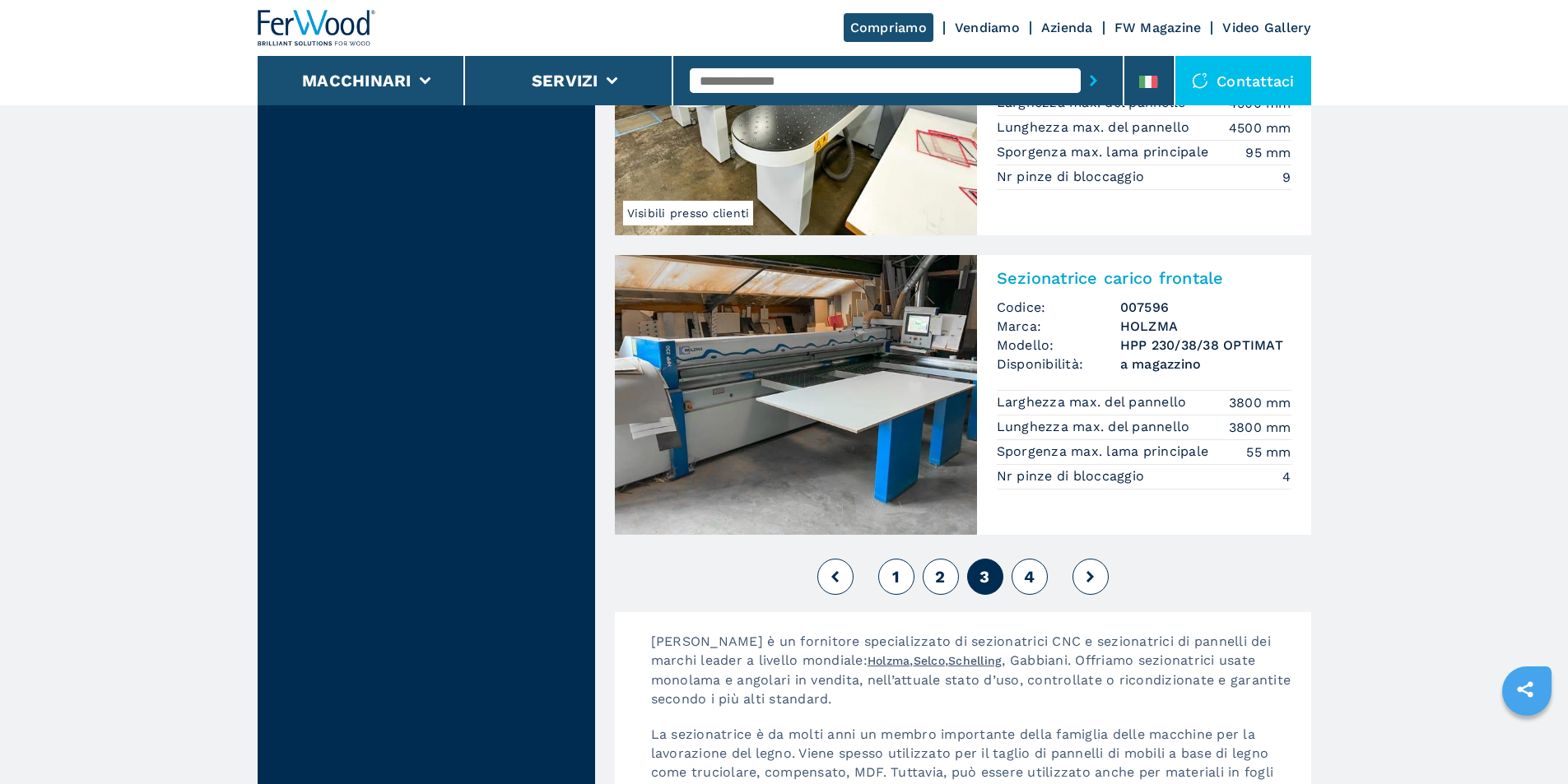
scroll to position [3622, 0]
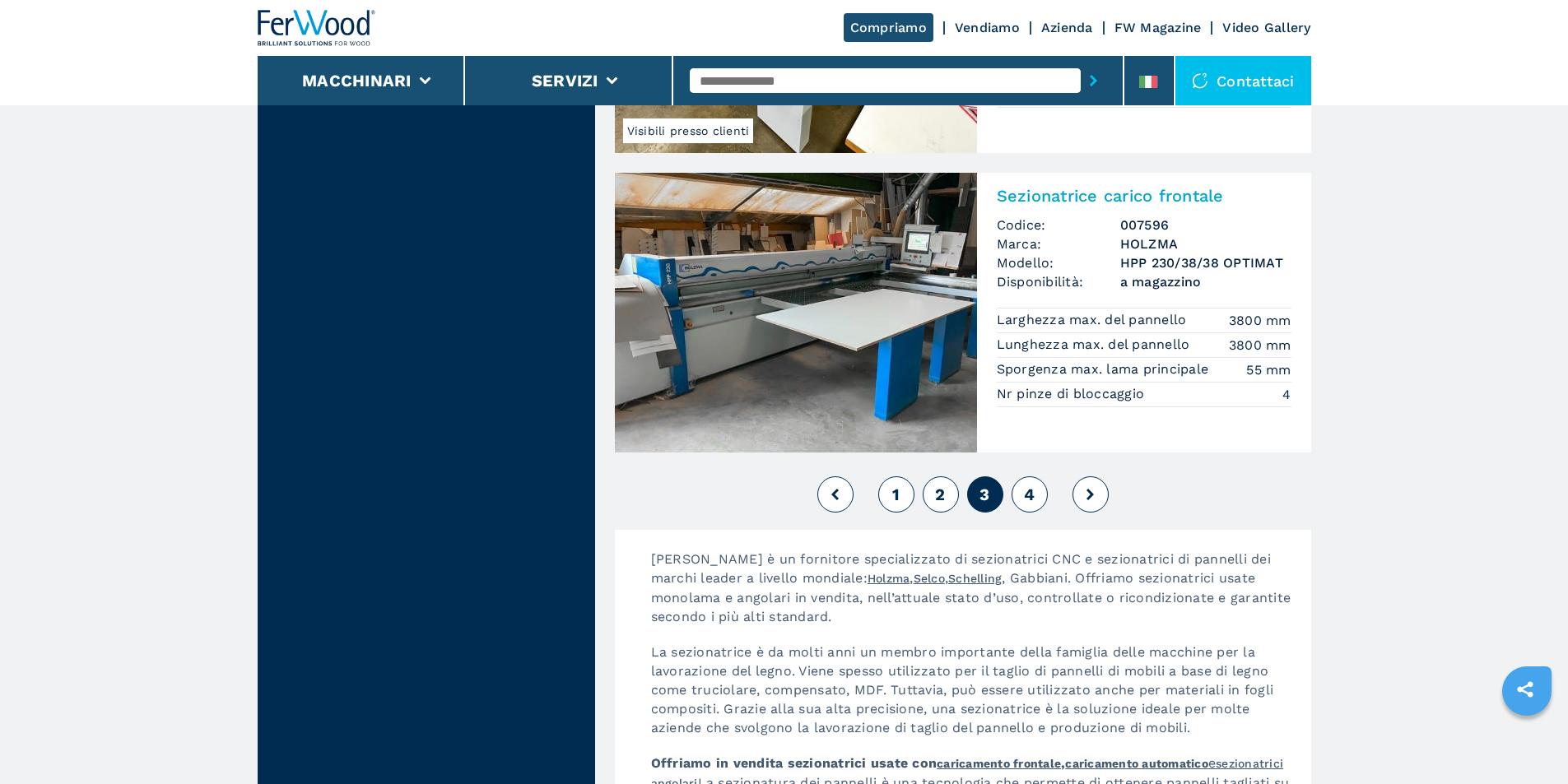
click at [1029, 493] on span "4" at bounding box center [1029, 495] width 11 height 20
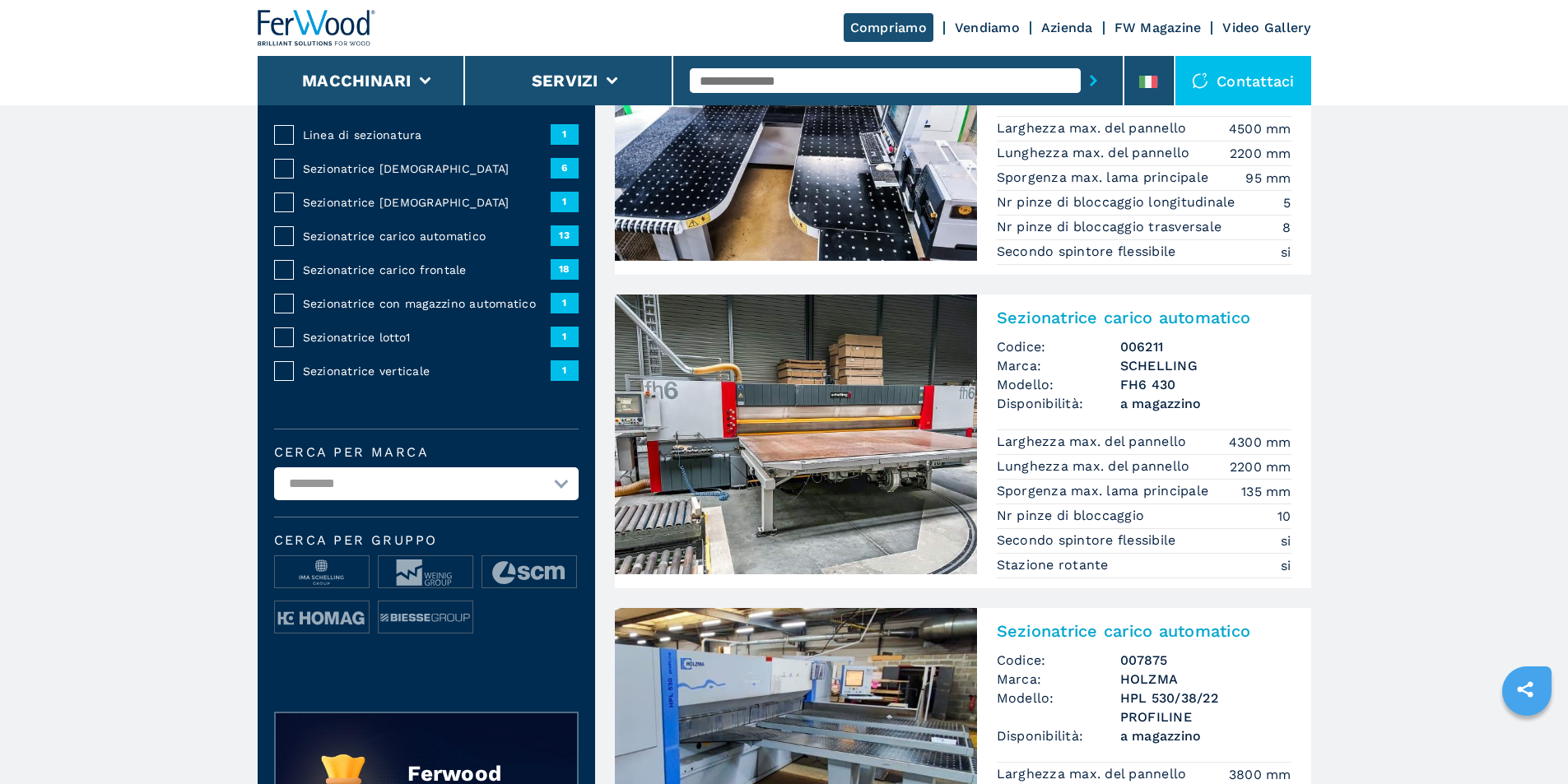
scroll to position [247, 0]
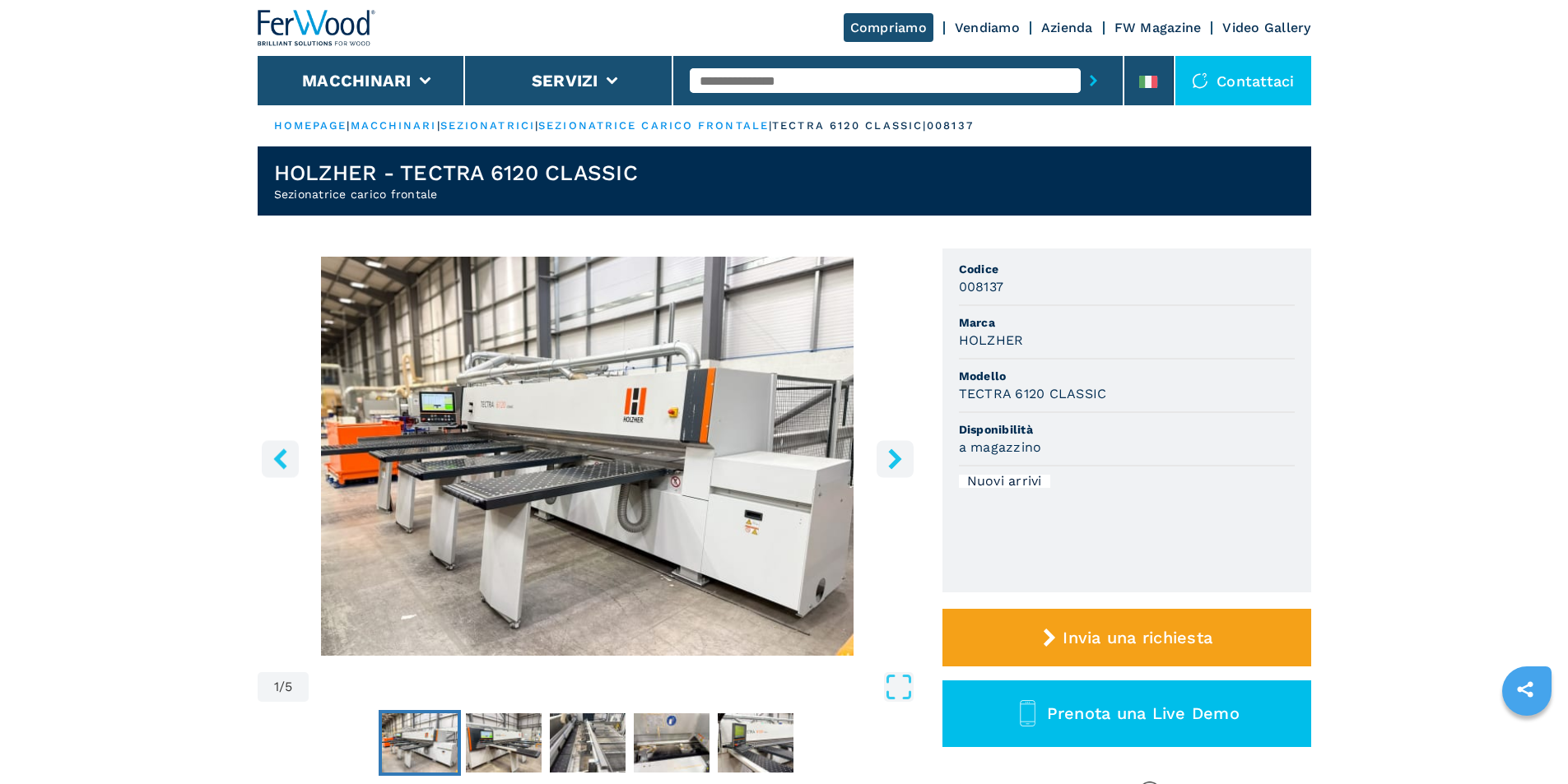
click at [891, 457] on icon "right-button" at bounding box center [895, 459] width 21 height 21
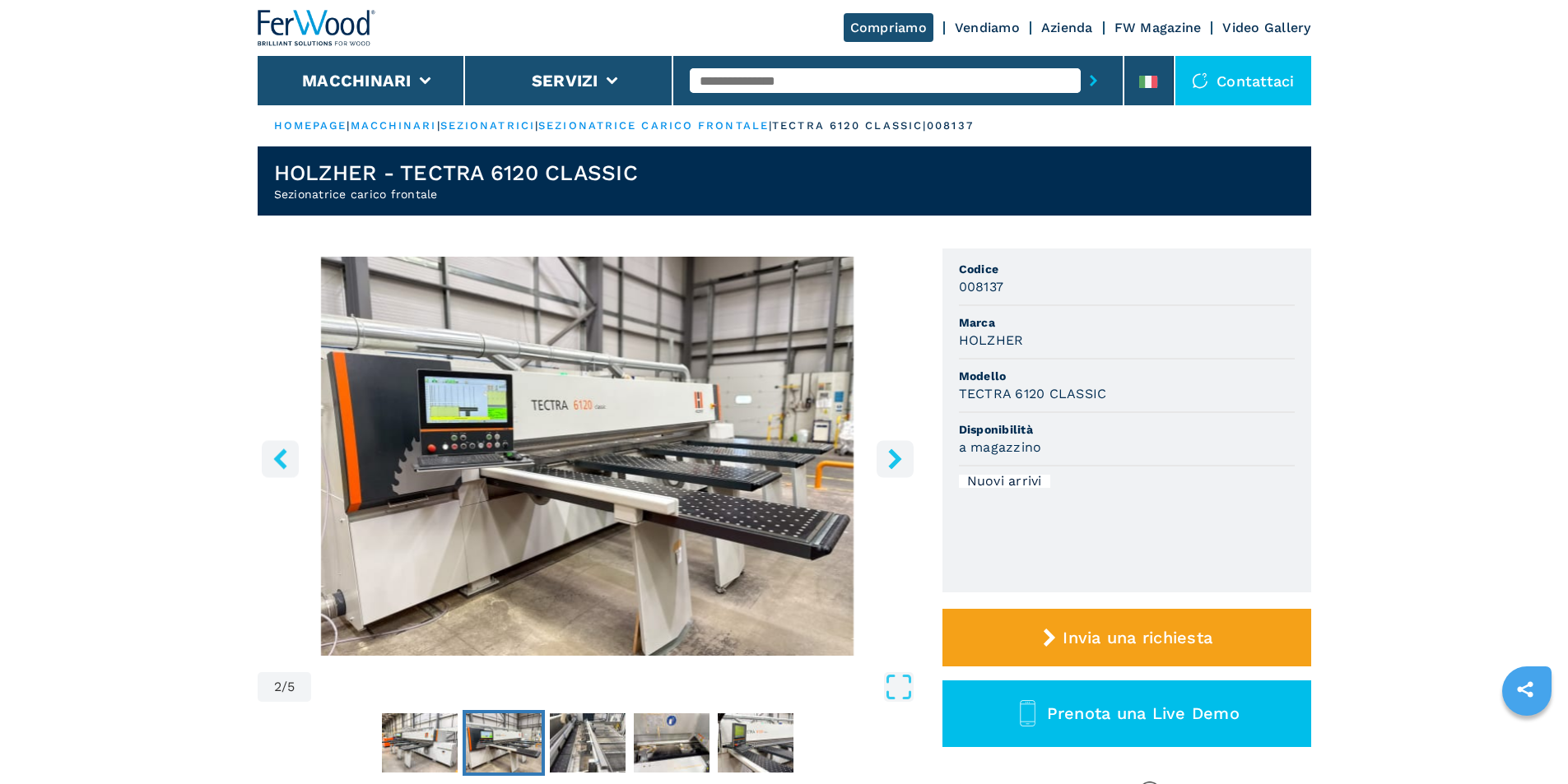
click at [891, 457] on icon "right-button" at bounding box center [895, 459] width 21 height 21
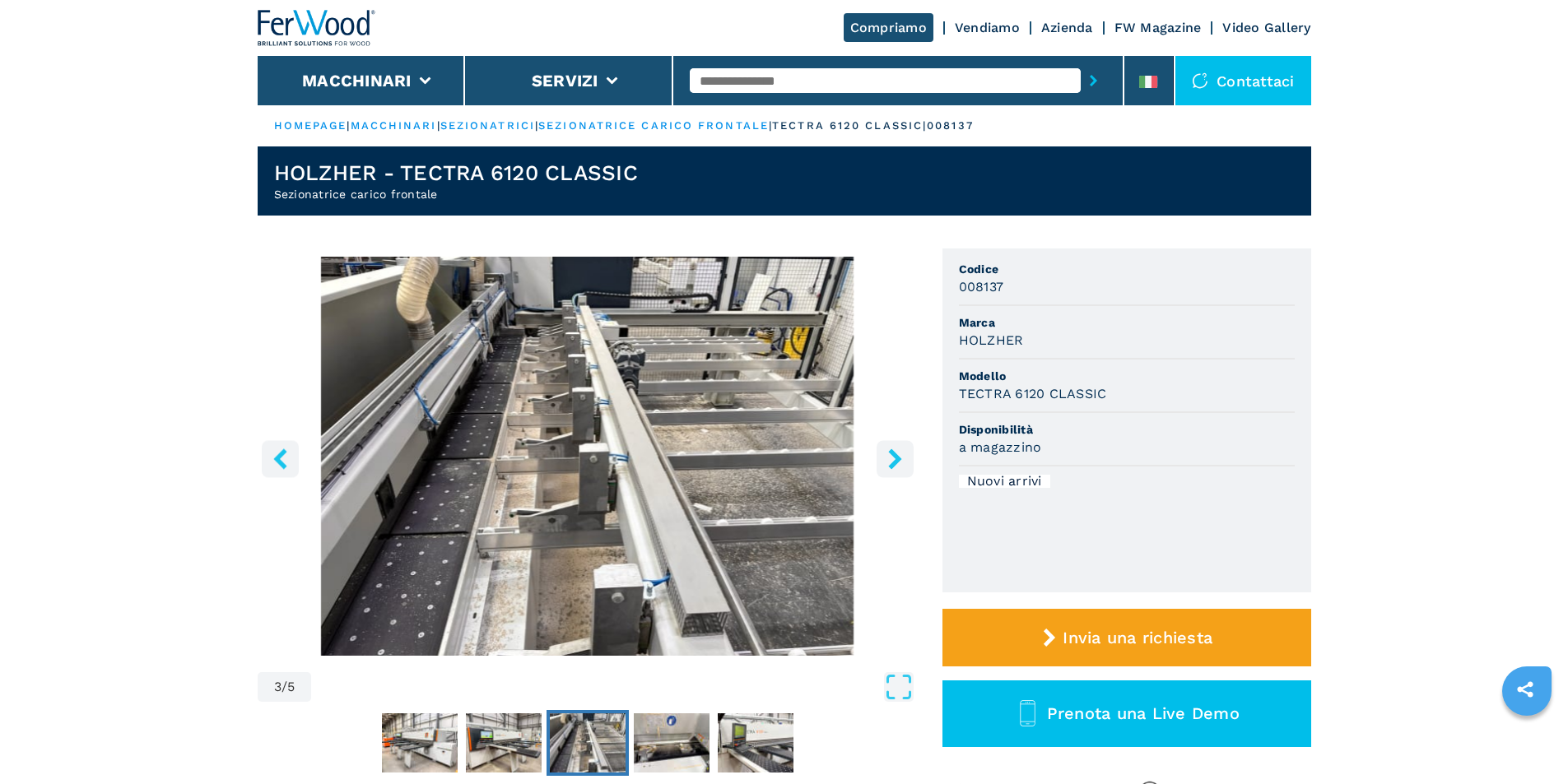
click at [891, 457] on icon "right-button" at bounding box center [895, 459] width 21 height 21
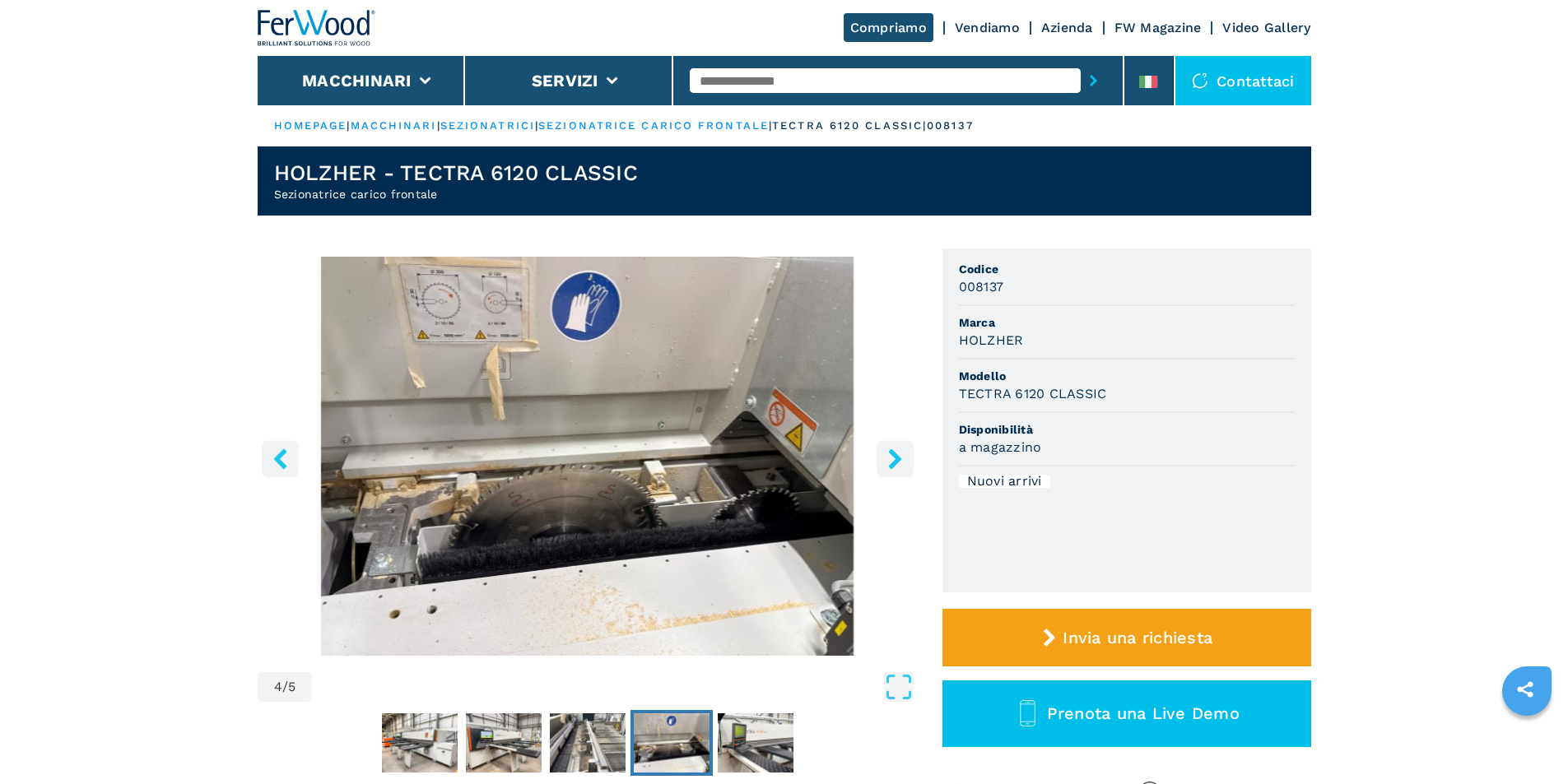
click at [891, 457] on icon "right-button" at bounding box center [895, 459] width 21 height 21
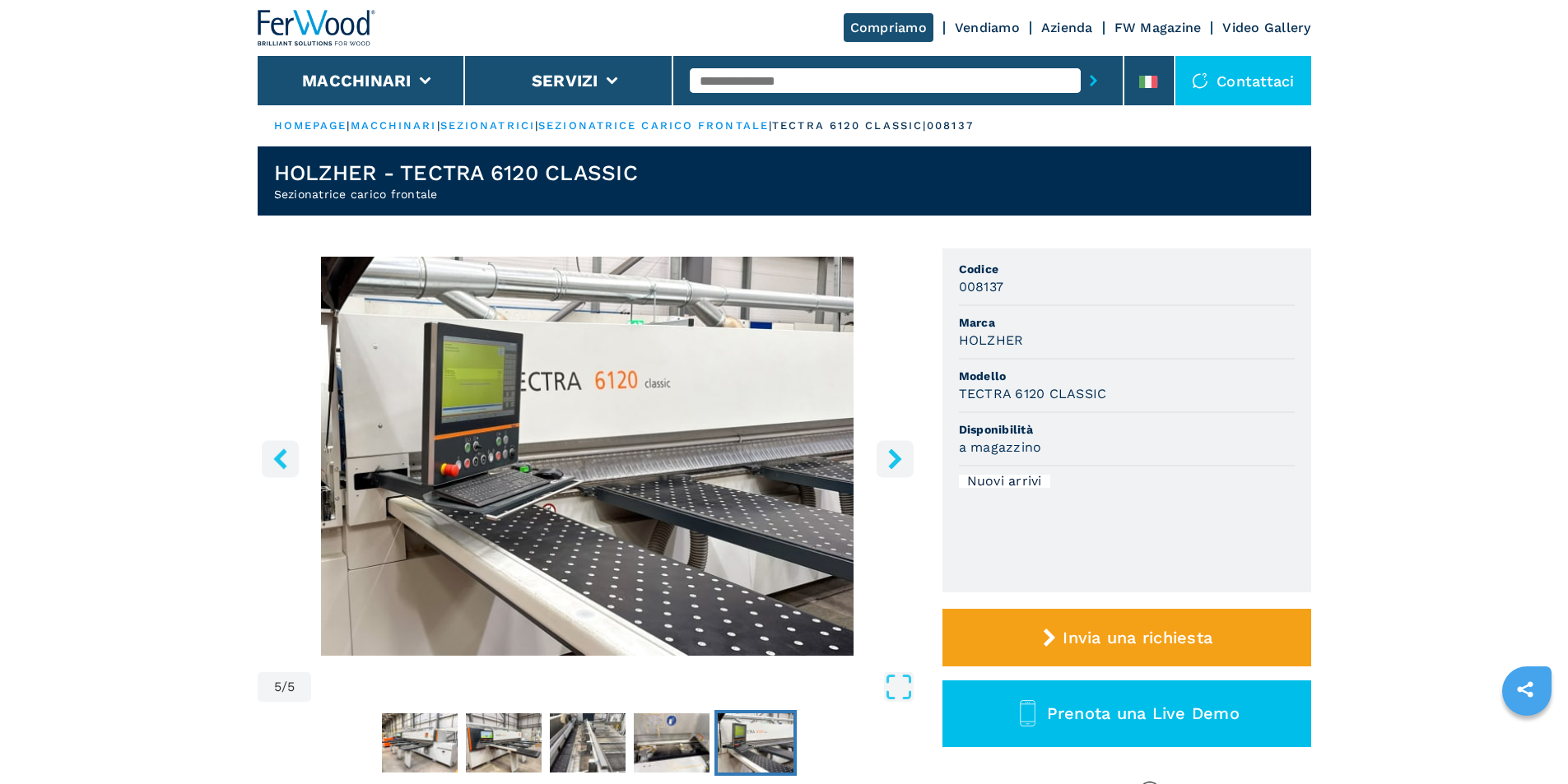
click at [891, 457] on icon "right-button" at bounding box center [895, 459] width 21 height 21
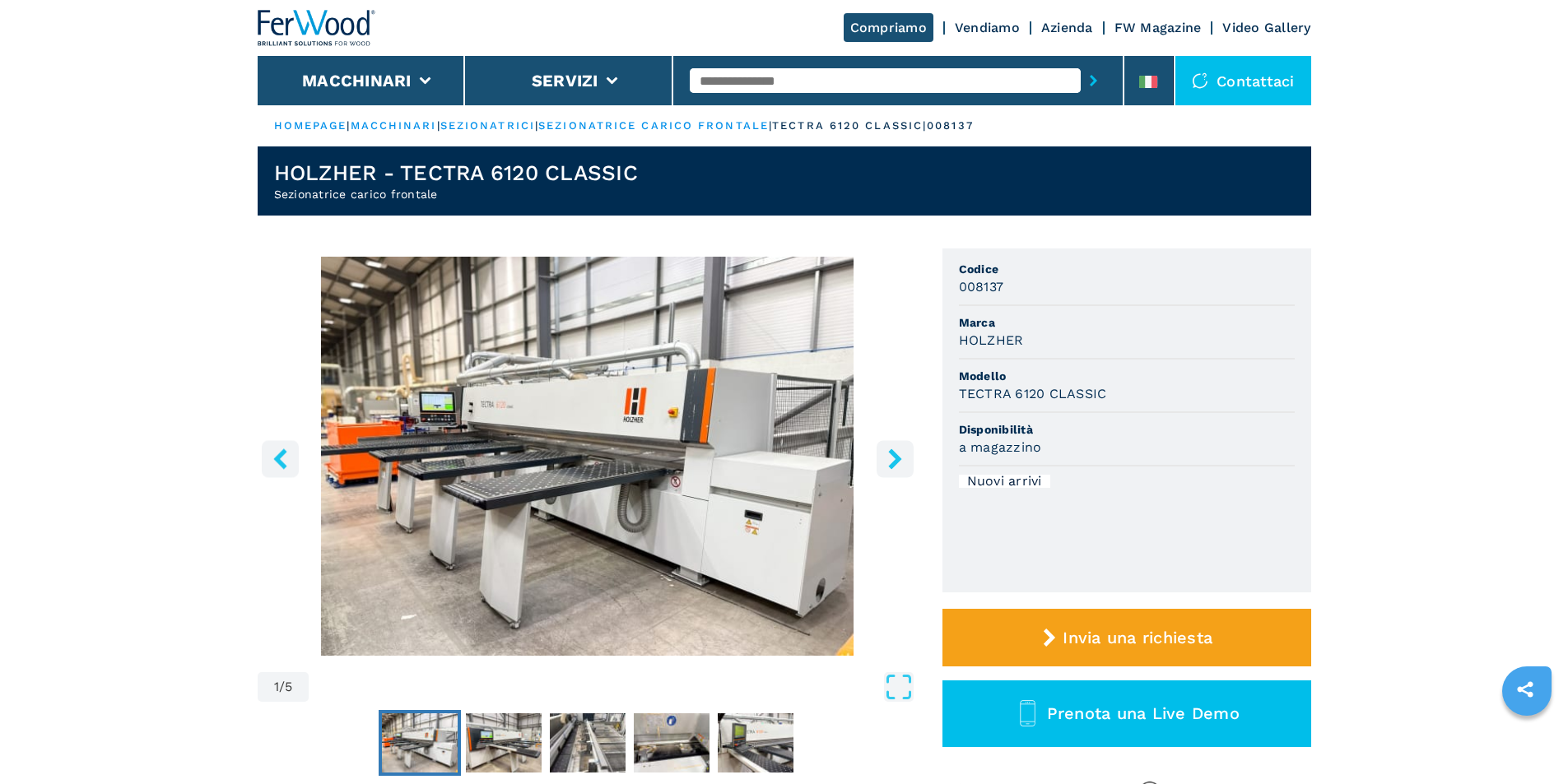
click at [891, 457] on icon "right-button" at bounding box center [895, 459] width 21 height 21
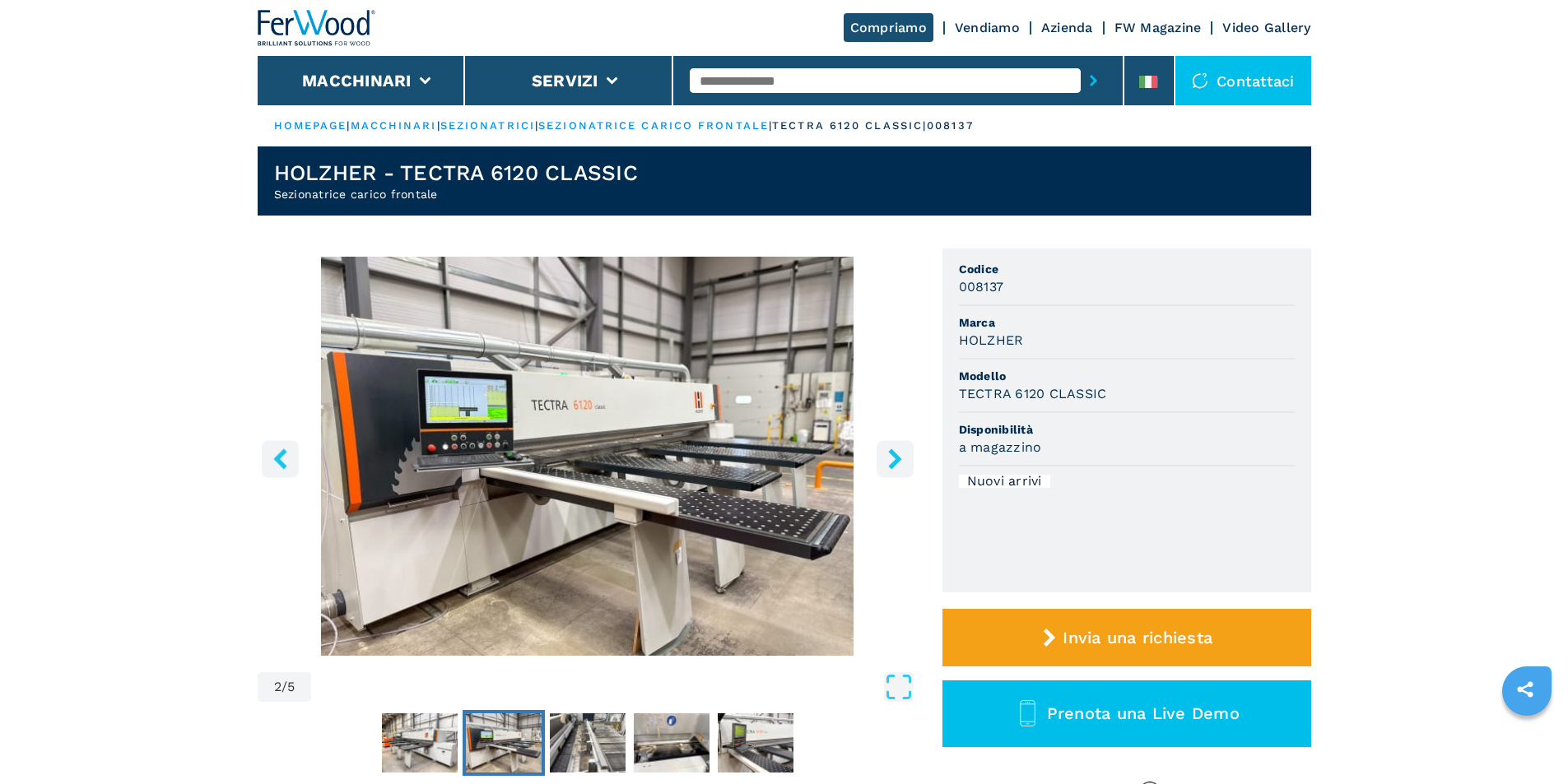
click at [891, 457] on icon "right-button" at bounding box center [895, 459] width 21 height 21
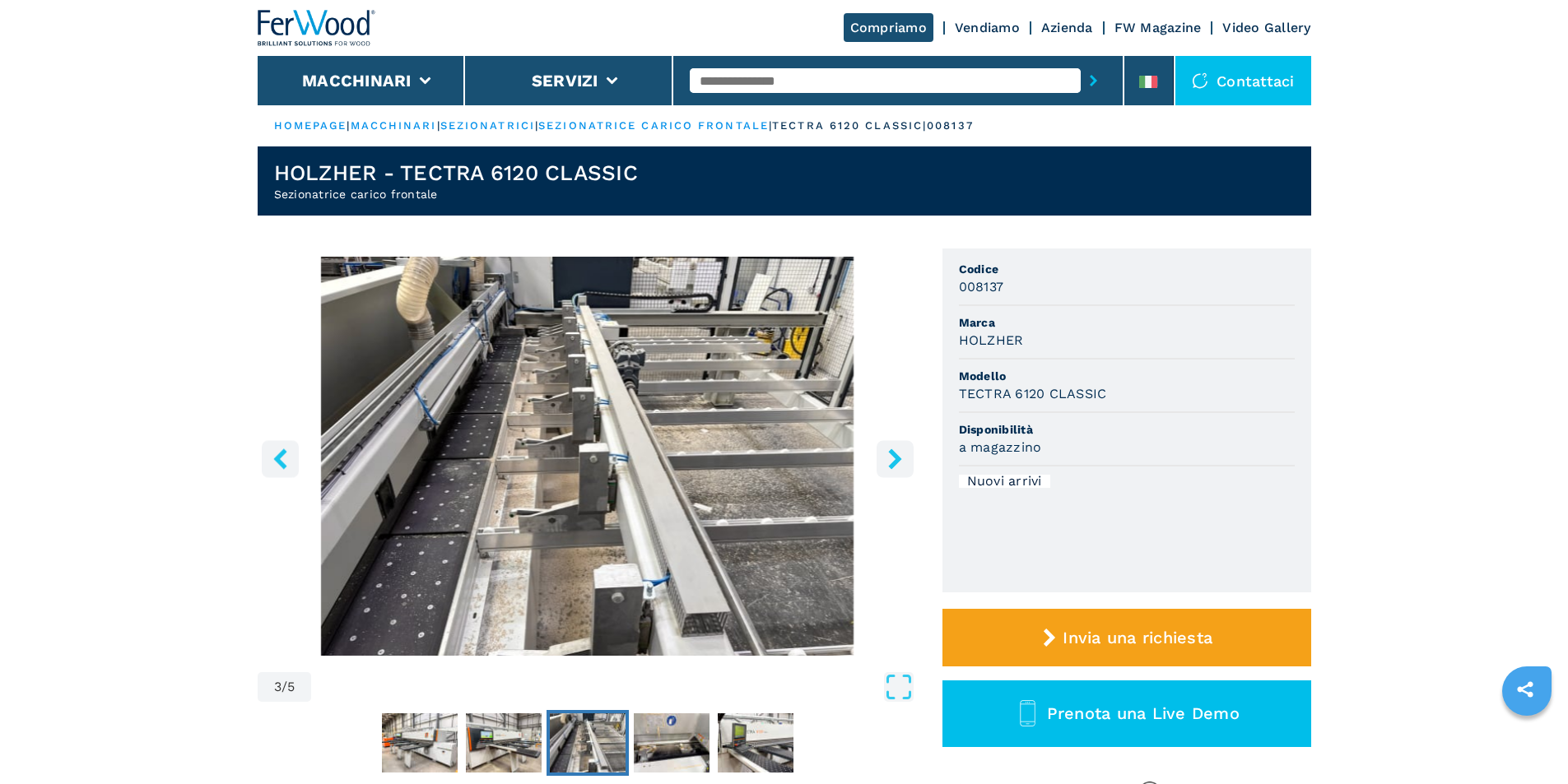
click at [891, 457] on icon "right-button" at bounding box center [895, 459] width 21 height 21
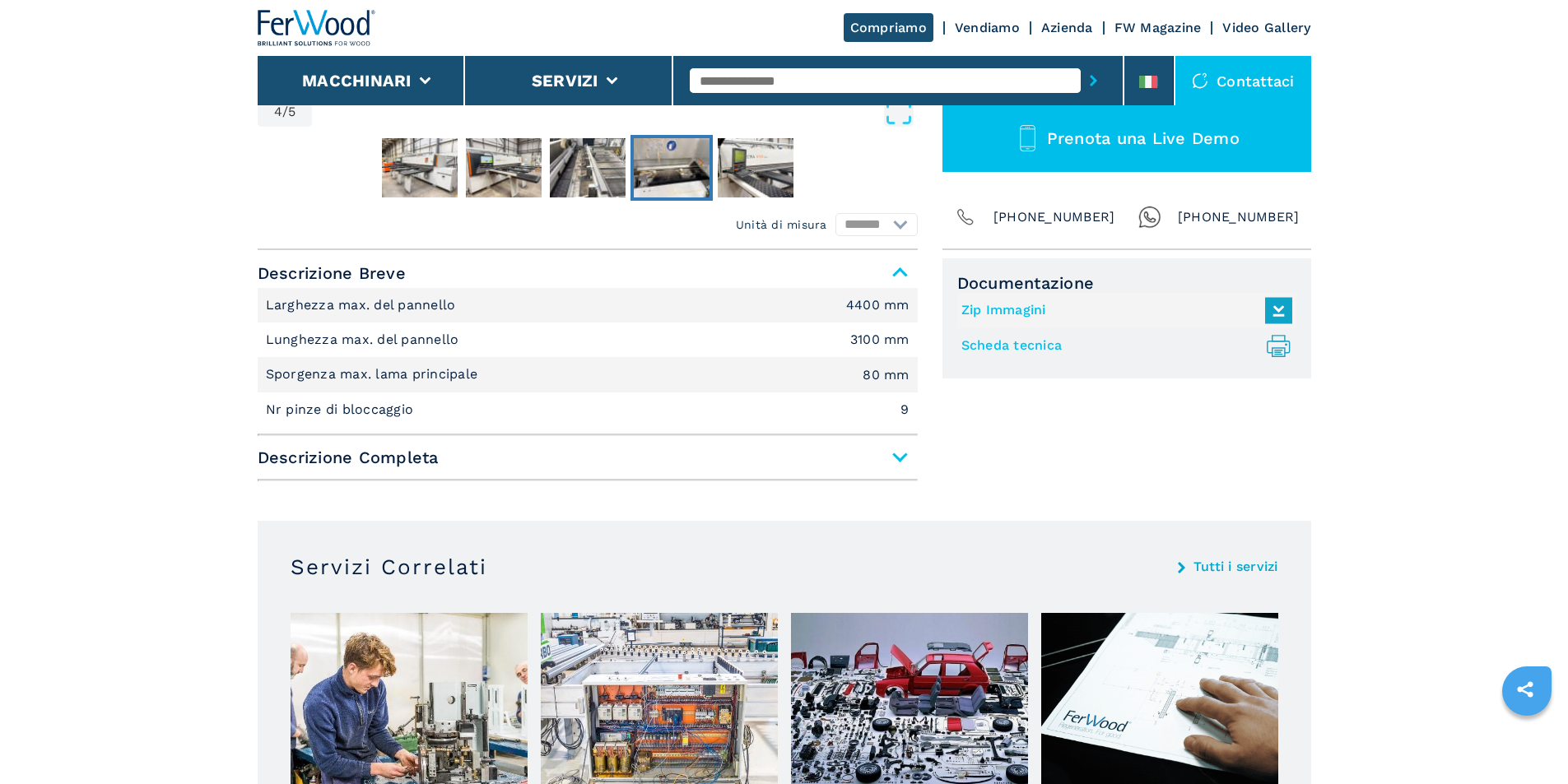
scroll to position [576, 0]
click at [898, 455] on span "Descrizione Completa" at bounding box center [588, 457] width 660 height 30
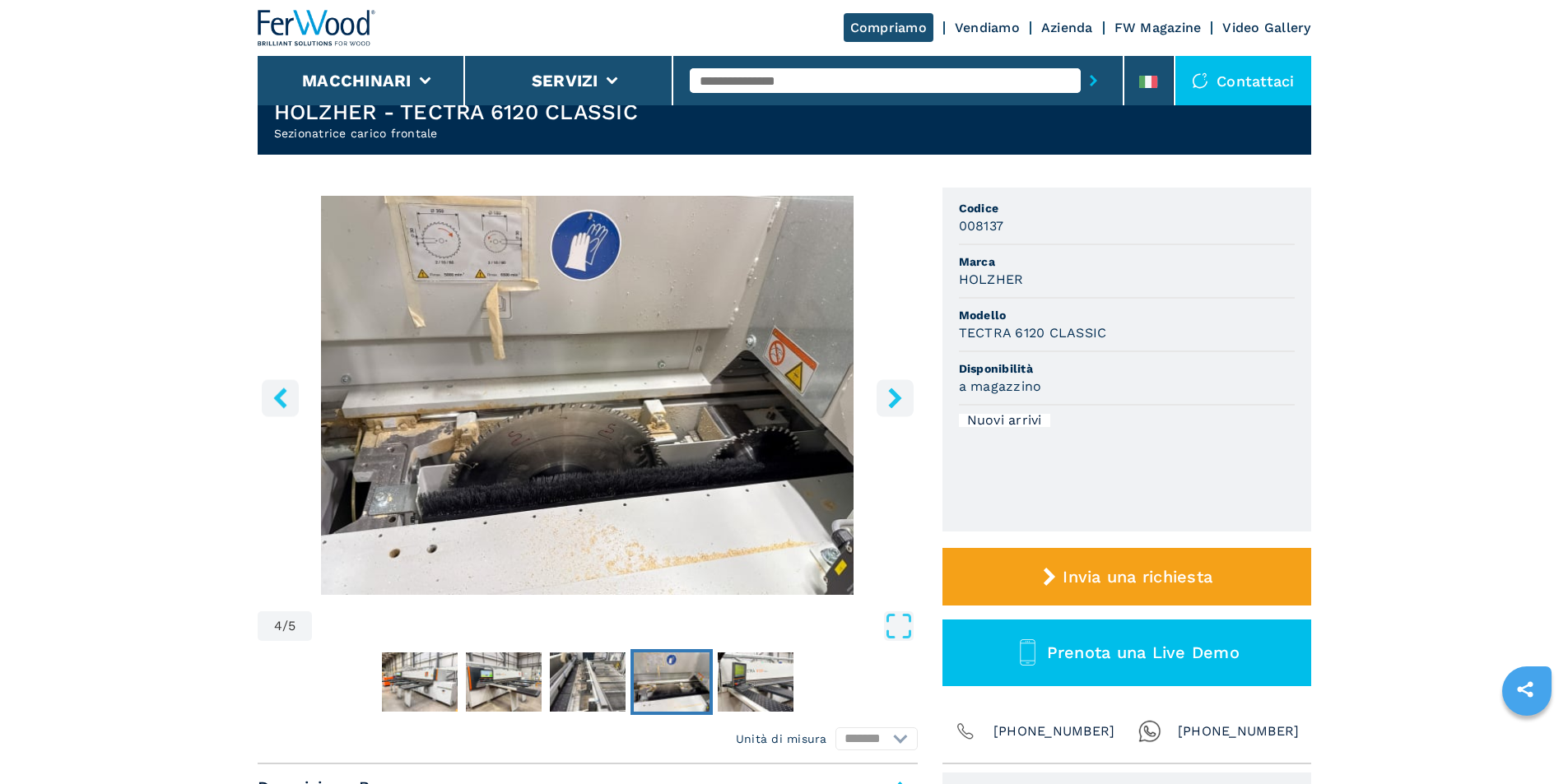
scroll to position [0, 0]
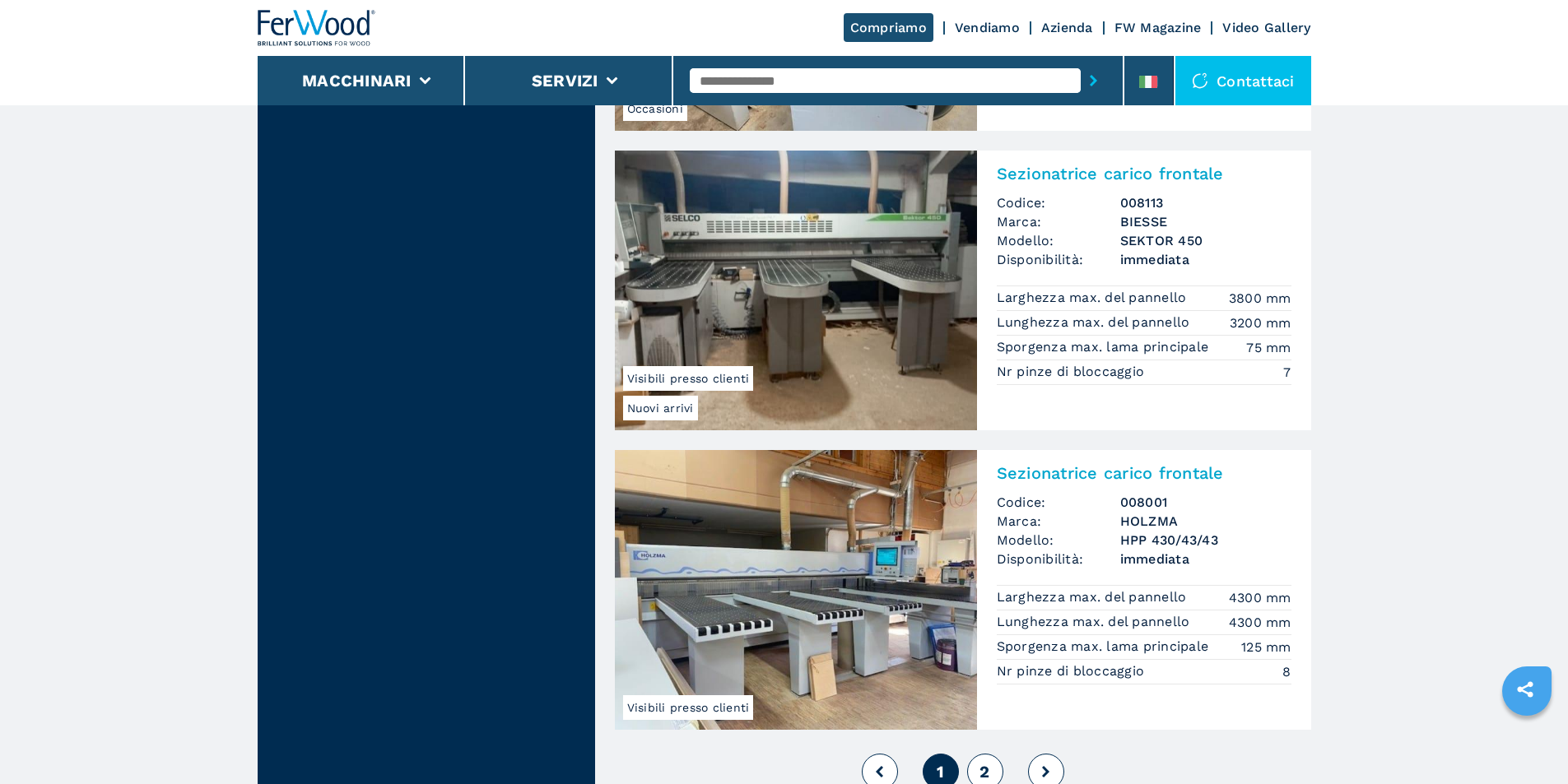
scroll to position [3539, 0]
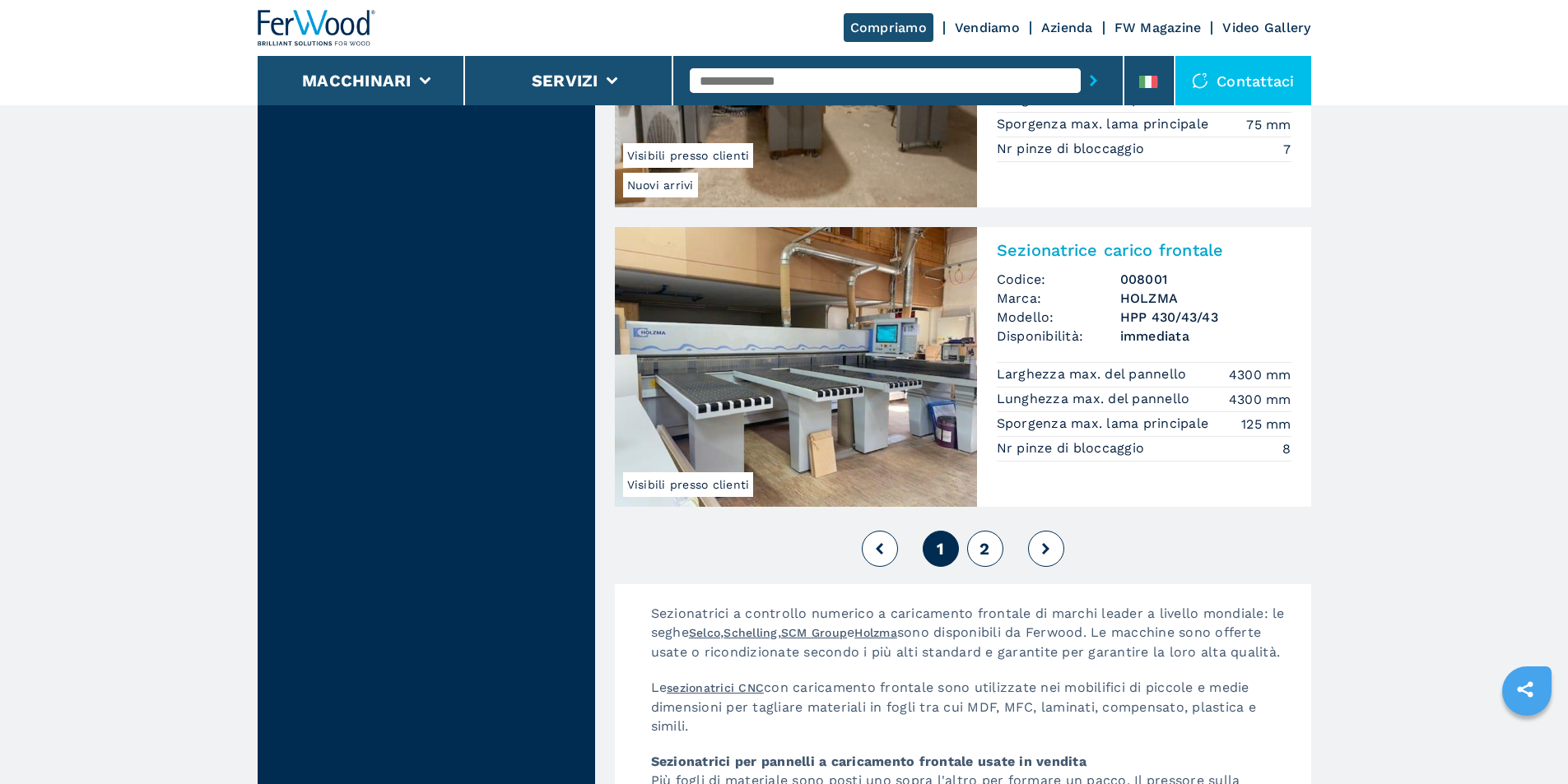
click at [979, 547] on button "2" at bounding box center [985, 549] width 36 height 36
click at [1041, 546] on button at bounding box center [1047, 549] width 36 height 36
